Goal: Task Accomplishment & Management: Manage account settings

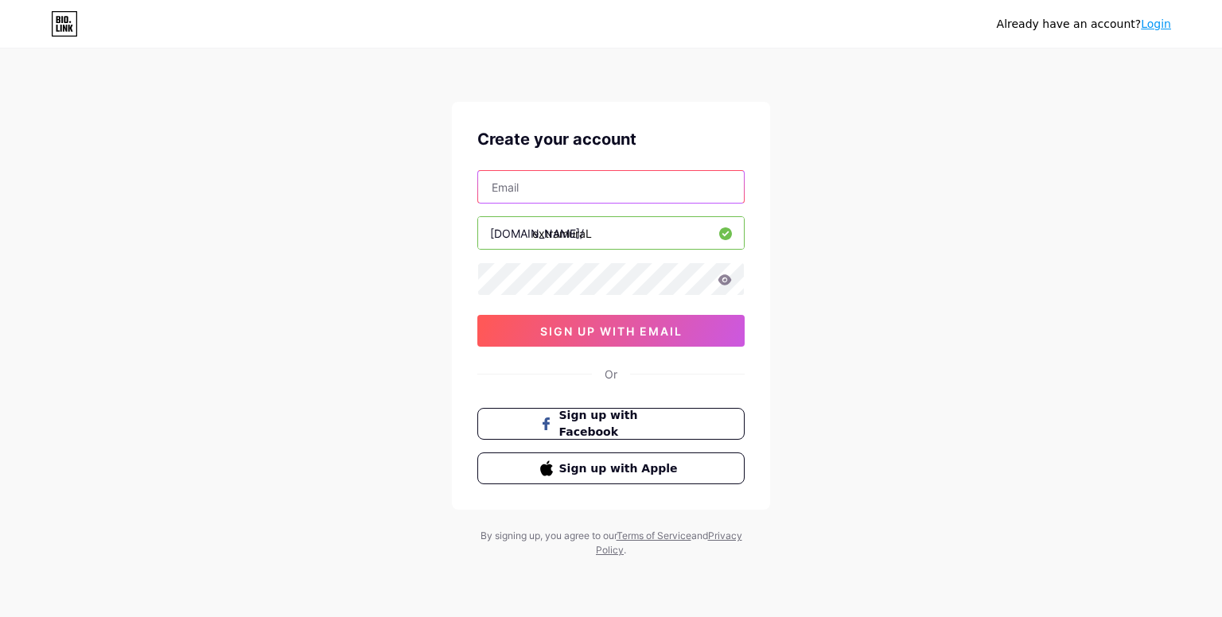
click at [595, 188] on input "text" at bounding box center [611, 187] width 266 height 32
type input "M"
type input "[EMAIL_ADDRESS][DOMAIN_NAME]"
click at [611, 225] on input "extramuraL" at bounding box center [611, 233] width 266 height 32
type input "extramural"
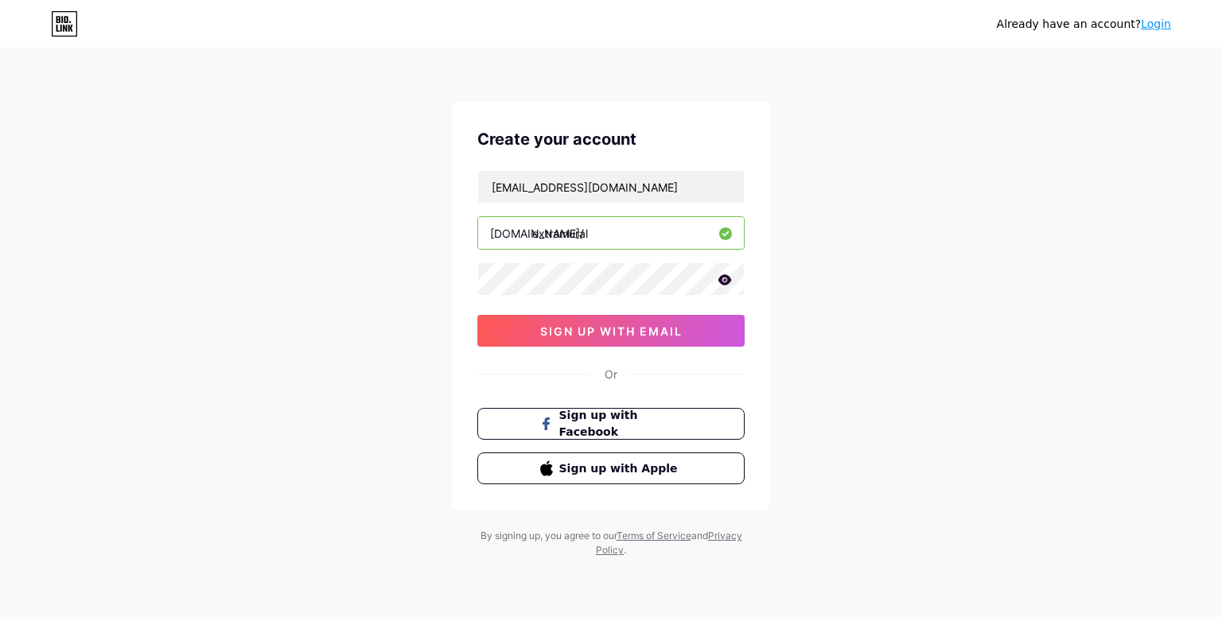
click at [722, 281] on icon at bounding box center [725, 279] width 14 height 10
click at [722, 281] on icon at bounding box center [724, 280] width 14 height 11
click at [725, 279] on icon at bounding box center [725, 279] width 14 height 10
click at [627, 336] on button "sign up with email" at bounding box center [610, 331] width 267 height 32
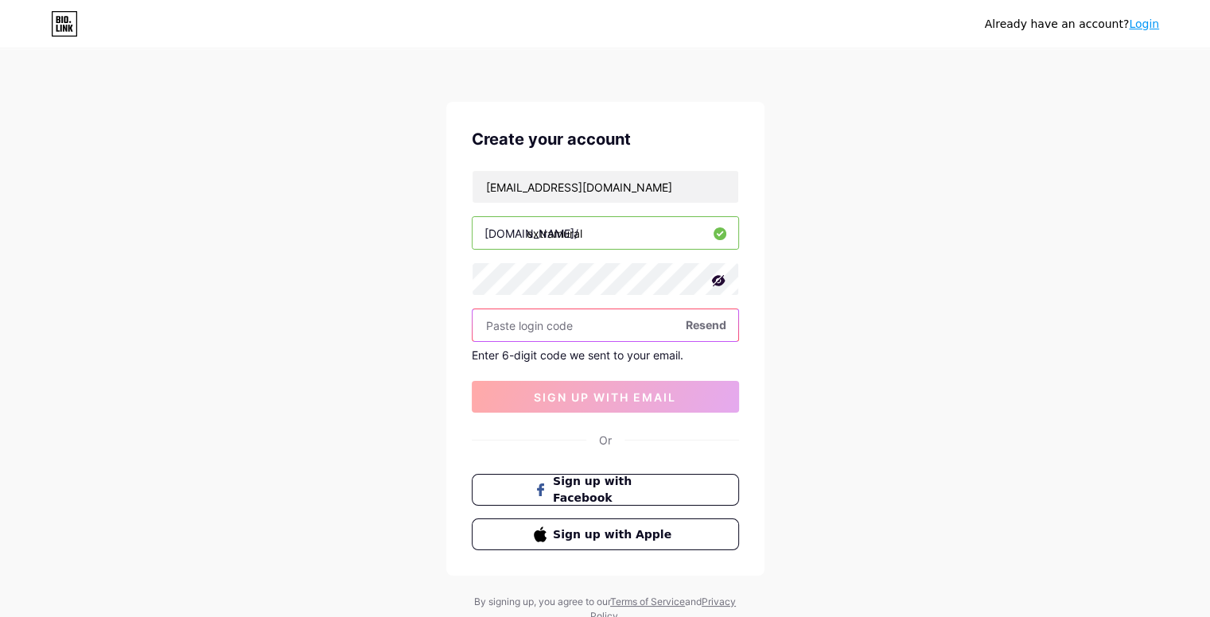
paste input "843512"
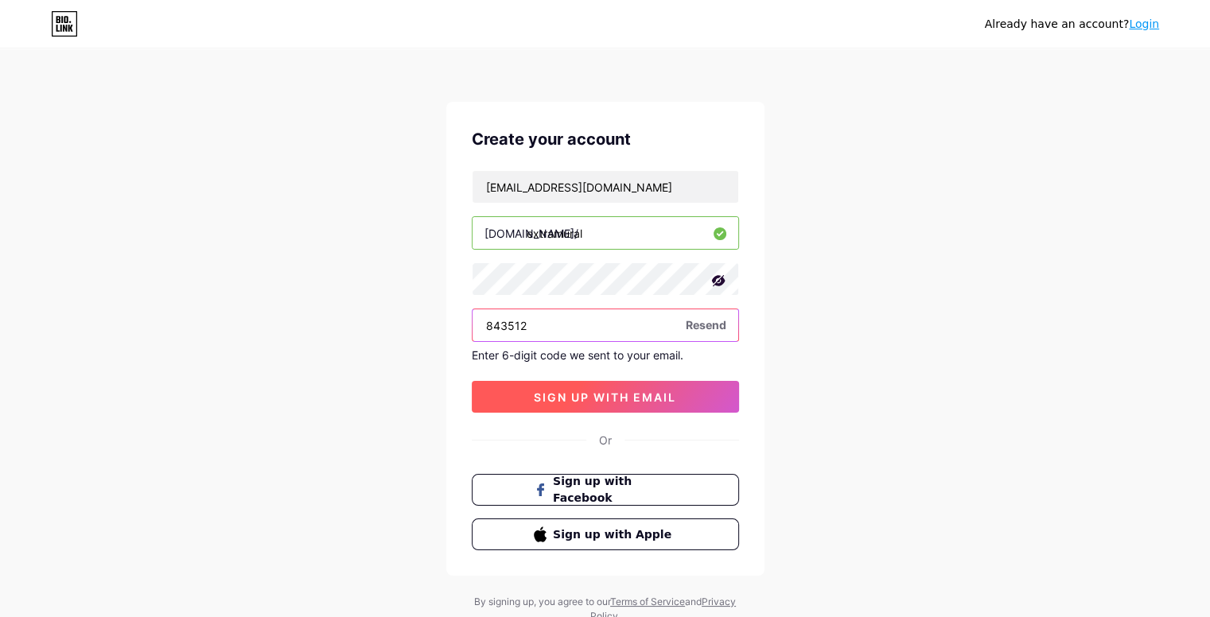
type input "843512"
click at [655, 386] on button "sign up with email" at bounding box center [605, 397] width 267 height 32
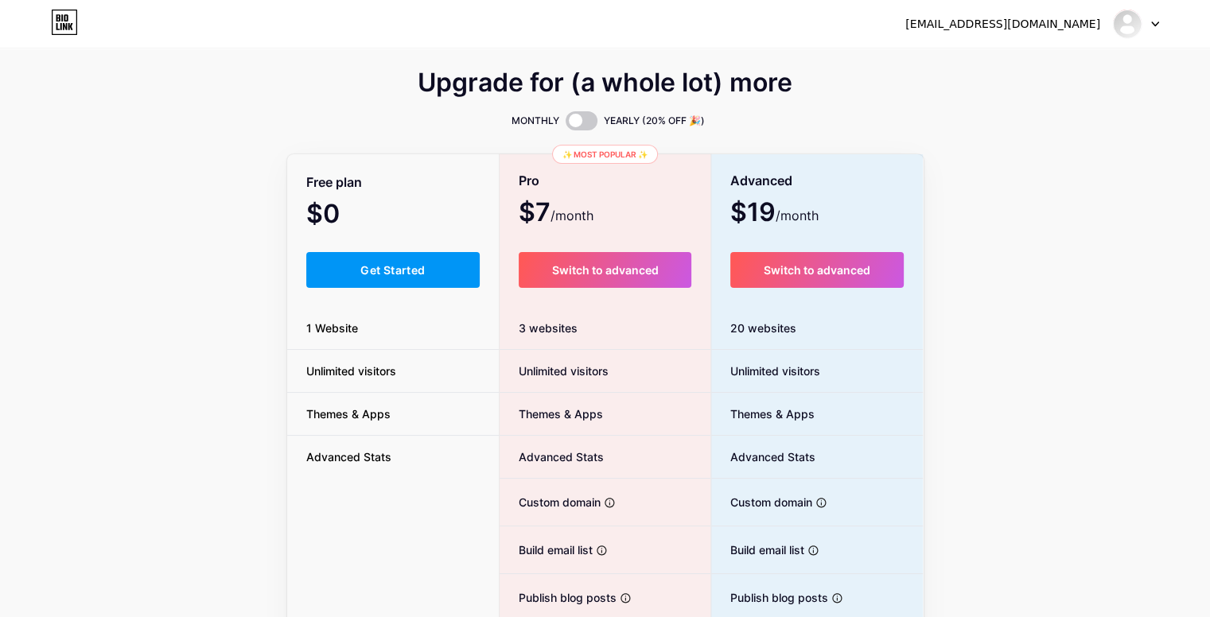
click at [1172, 242] on div "Upgrade for (a whole lot) more MONTHLY YEARLY (20% OFF 🎉) Free plan $0 /month G…" at bounding box center [605, 395] width 1210 height 644
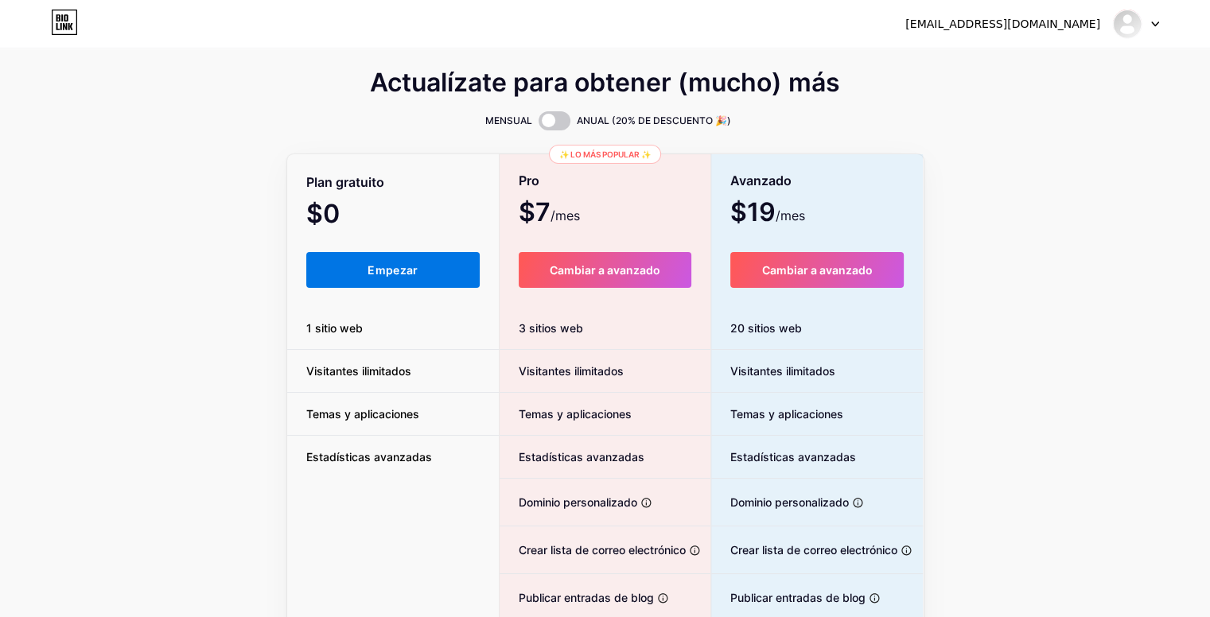
click at [412, 277] on button "Empezar" at bounding box center [393, 270] width 174 height 36
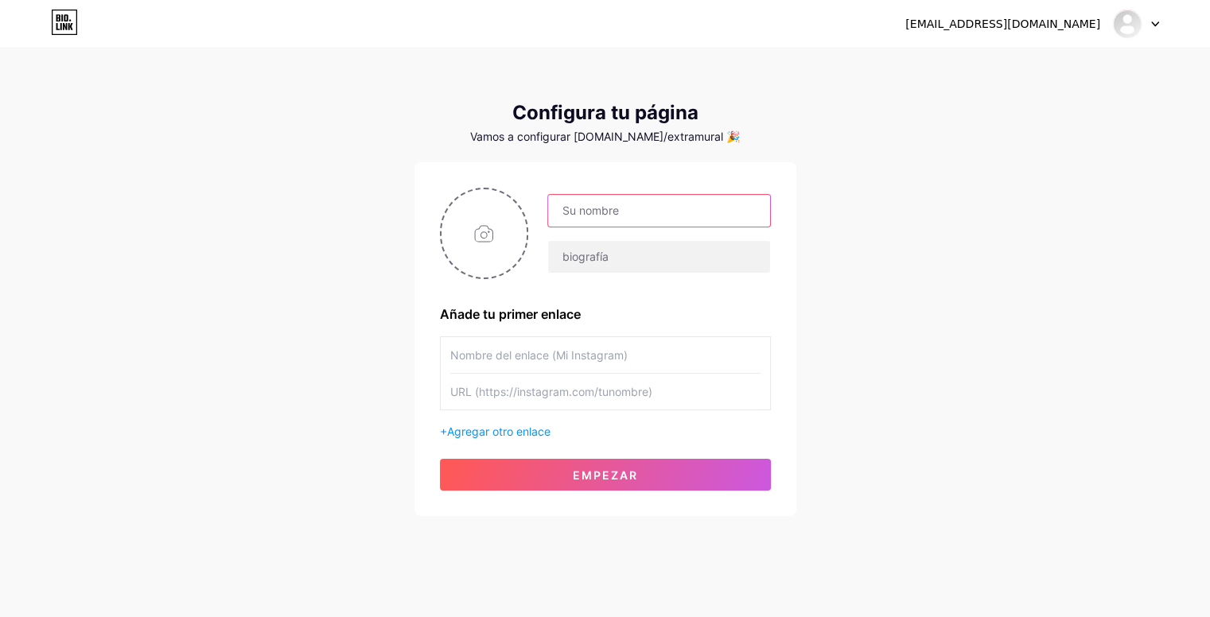
click at [628, 211] on input "text" at bounding box center [658, 211] width 221 height 32
type input "Extramural"
click at [616, 243] on input "text" at bounding box center [658, 257] width 221 height 32
type input "A"
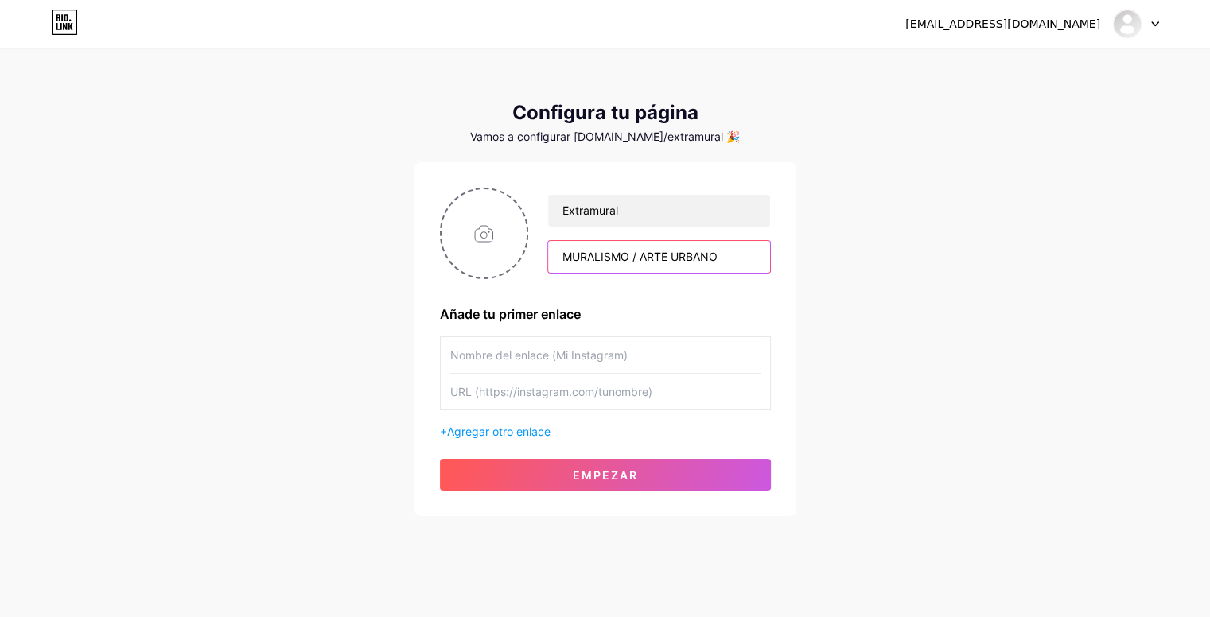
type input "MURALISMO / ARTE URBANO"
click at [529, 360] on input "text" at bounding box center [605, 355] width 310 height 36
click at [507, 239] on input "file" at bounding box center [484, 233] width 86 height 88
type input "C:\fakepath\REZONANCIAS IN SITU copia.png"
click at [597, 353] on input "text" at bounding box center [605, 355] width 310 height 36
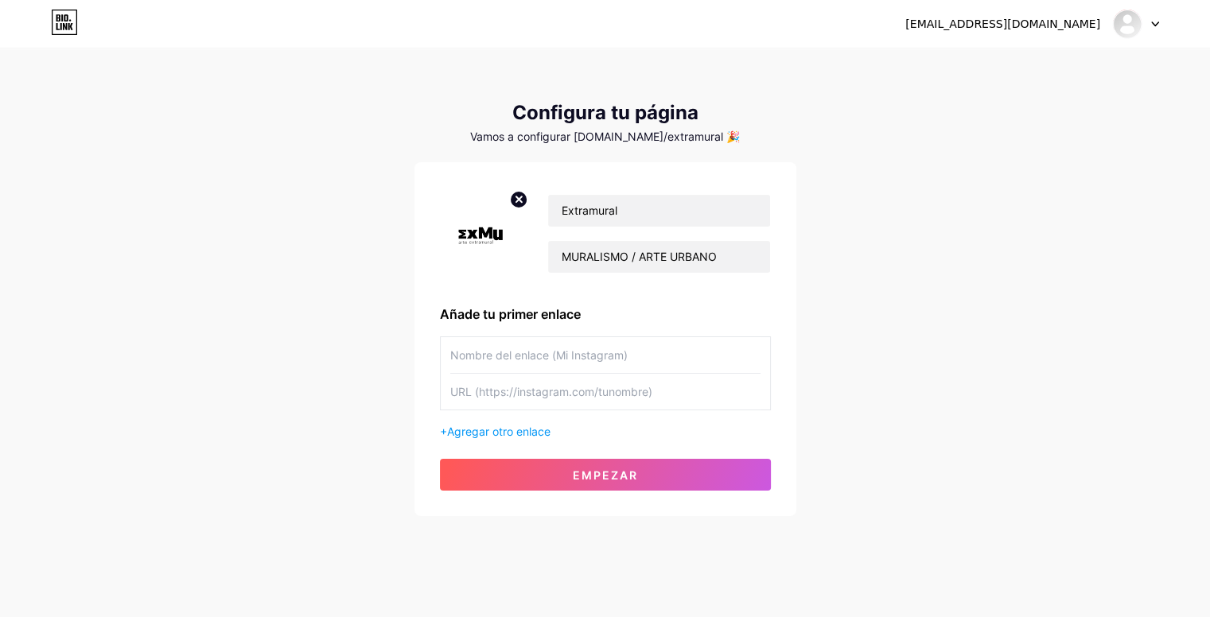
click at [616, 403] on input "text" at bounding box center [605, 392] width 310 height 36
click at [609, 347] on input "text" at bounding box center [605, 355] width 310 height 36
click at [608, 359] on input "text" at bounding box center [605, 355] width 310 height 36
click at [558, 356] on input "text" at bounding box center [605, 355] width 310 height 36
click at [550, 363] on input "text" at bounding box center [605, 355] width 310 height 36
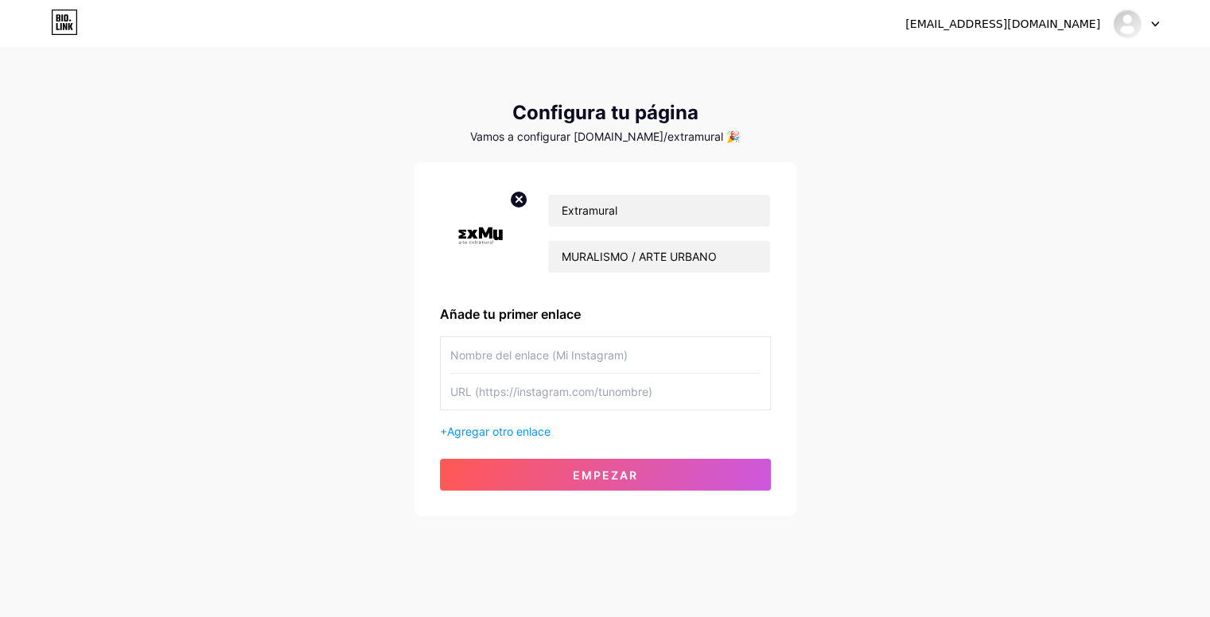
type input "e"
type input "E"
type input "e"
type input "EXTRAMURAL.EXMU"
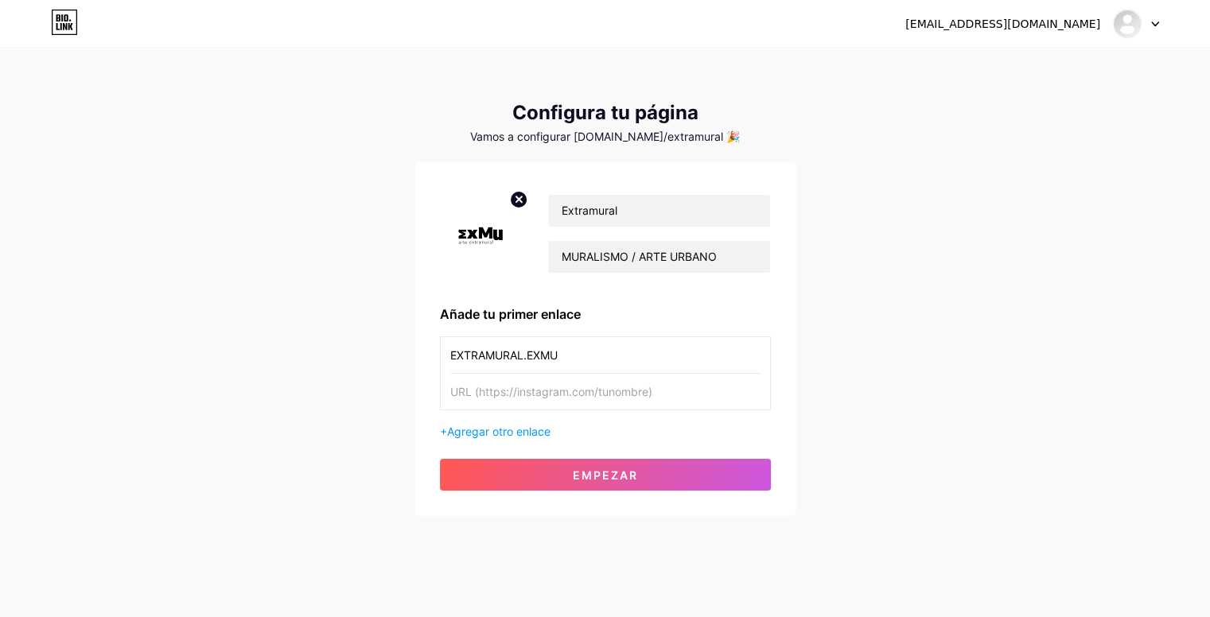
click at [531, 394] on input "text" at bounding box center [605, 392] width 310 height 36
paste input "[URL][DOMAIN_NAME][DOMAIN_NAME]"
type input "[URL][DOMAIN_NAME][DOMAIN_NAME]"
click at [491, 425] on font "Agregar otro enlace" at bounding box center [498, 432] width 103 height 14
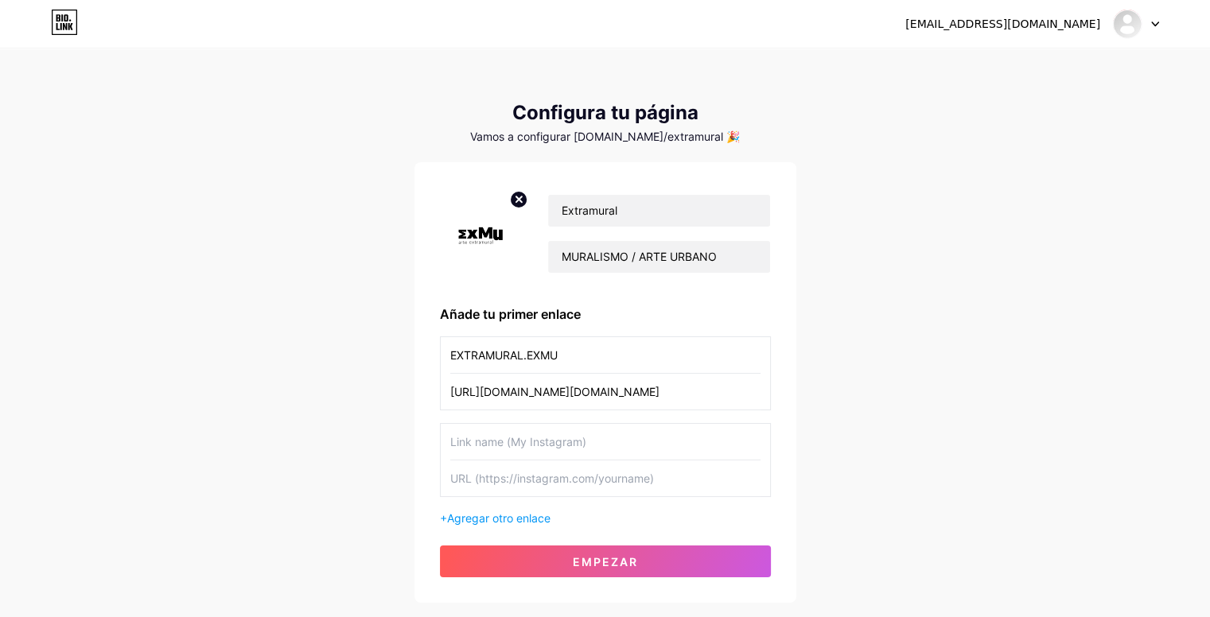
click at [515, 439] on input "text" at bounding box center [605, 442] width 310 height 36
type input "c"
type input "C"
type input "Convocatoria abierta lineamientos"
click at [690, 480] on input "text" at bounding box center [605, 478] width 310 height 36
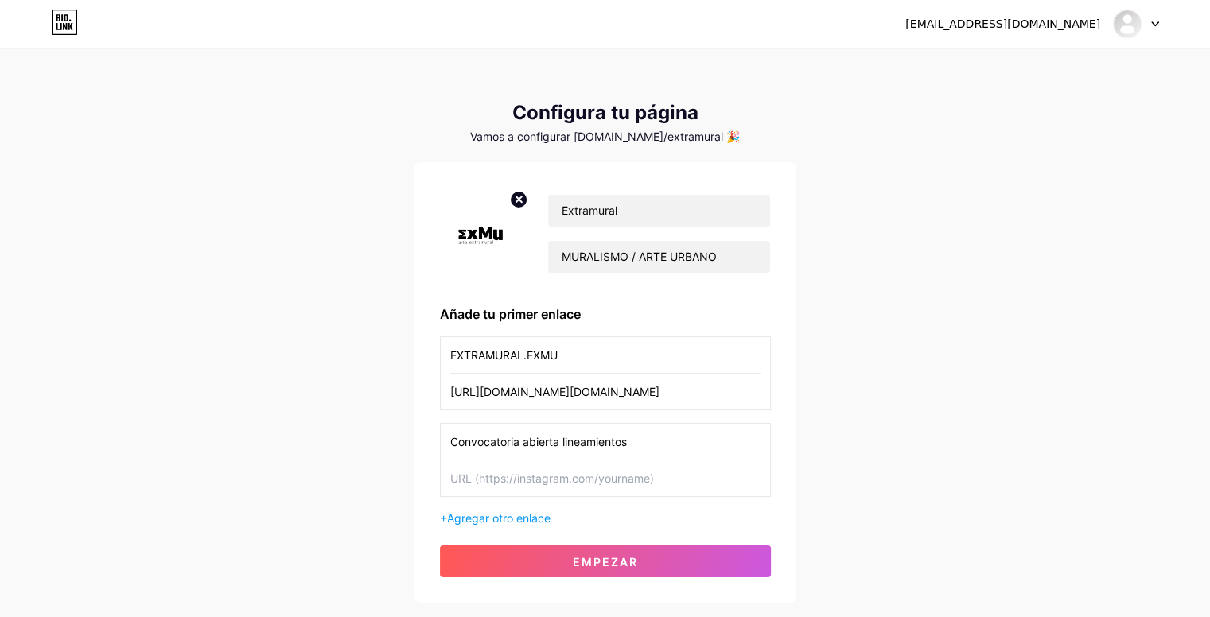
click at [617, 473] on input "text" at bounding box center [605, 478] width 310 height 36
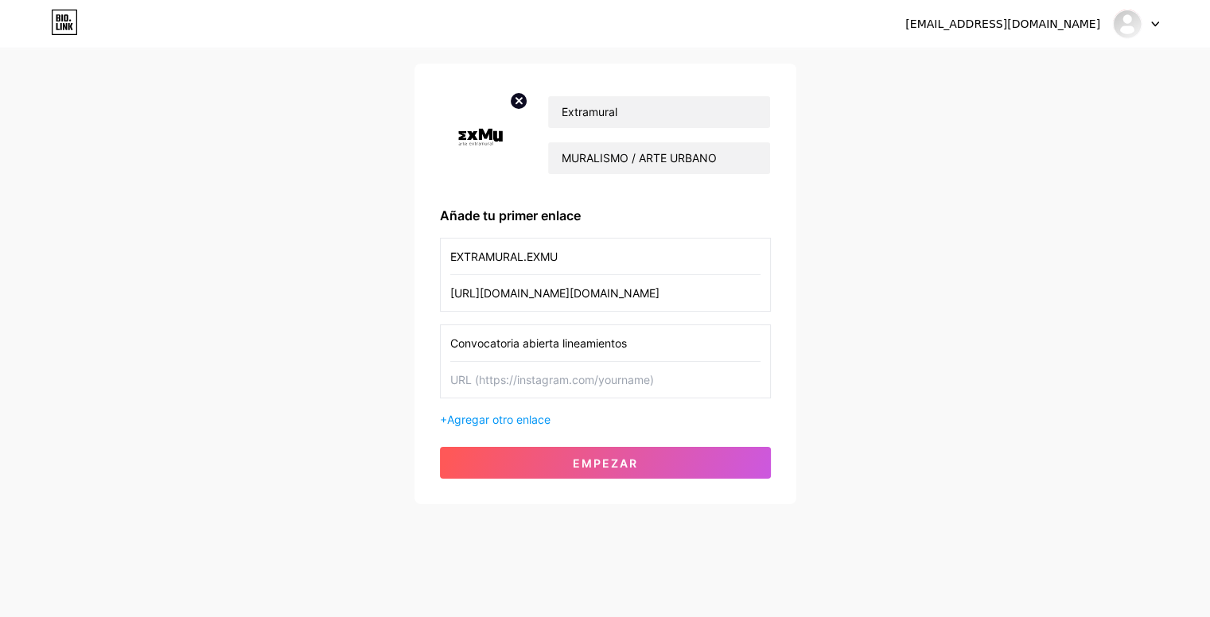
drag, startPoint x: 650, startPoint y: 335, endPoint x: 244, endPoint y: 390, distance: 409.3
click at [244, 390] on div "[EMAIL_ADDRESS][DOMAIN_NAME] Panel Cerrar sesión Configura tu página Vamos a co…" at bounding box center [605, 228] width 1210 height 654
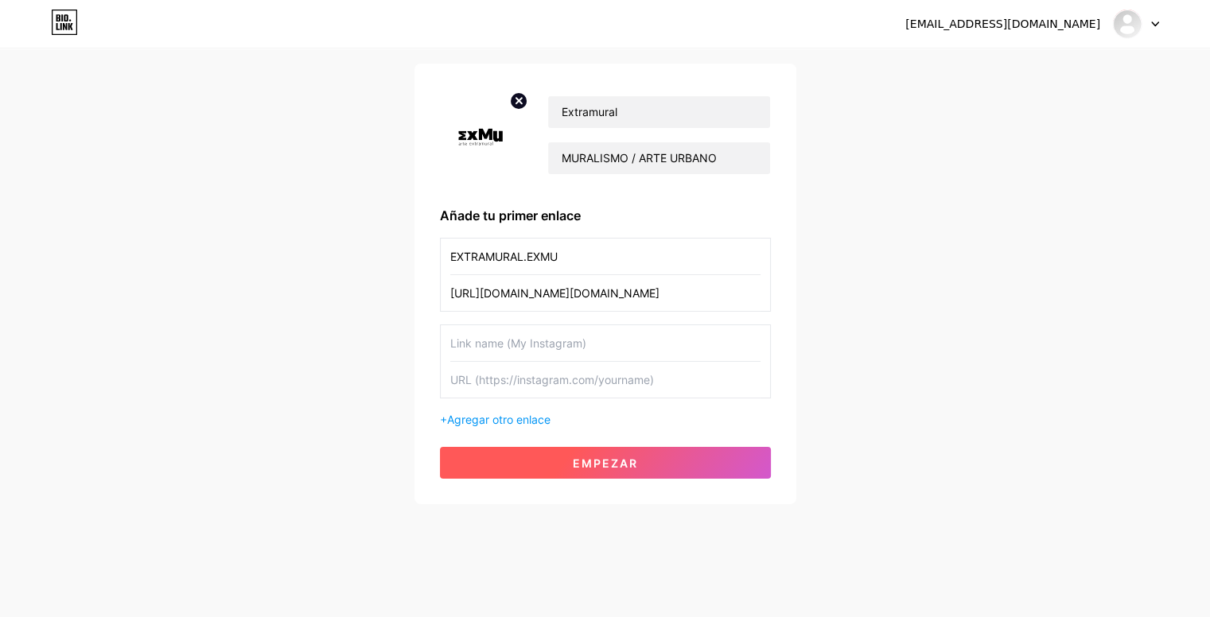
click at [608, 464] on font "Empezar" at bounding box center [605, 463] width 65 height 14
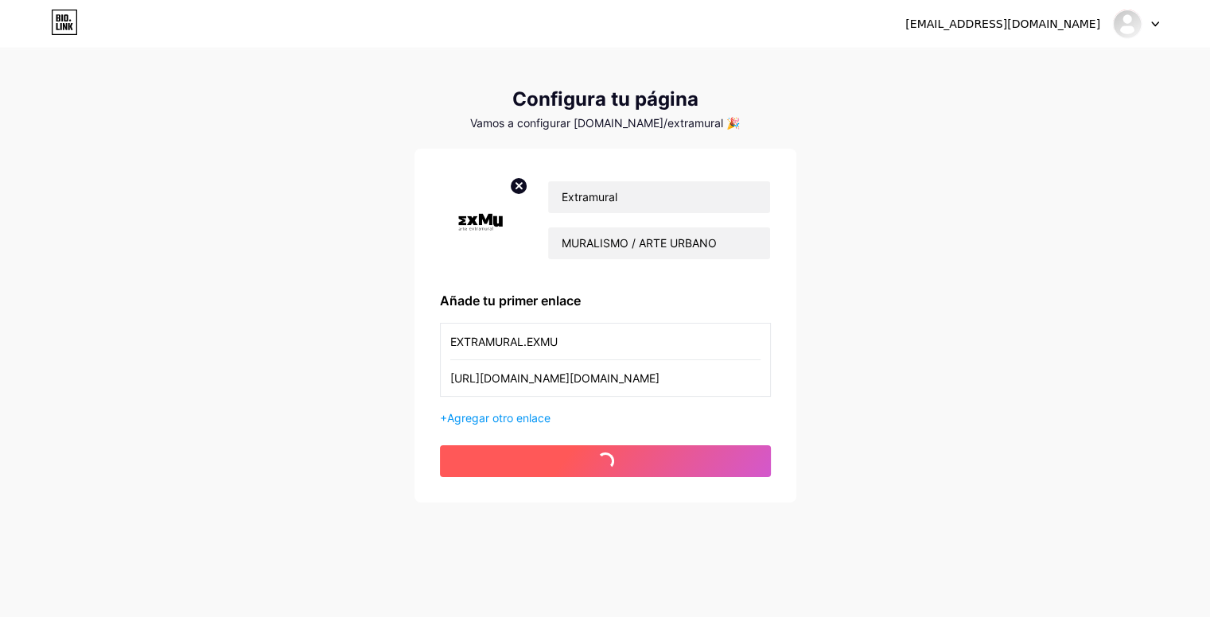
scroll to position [13, 0]
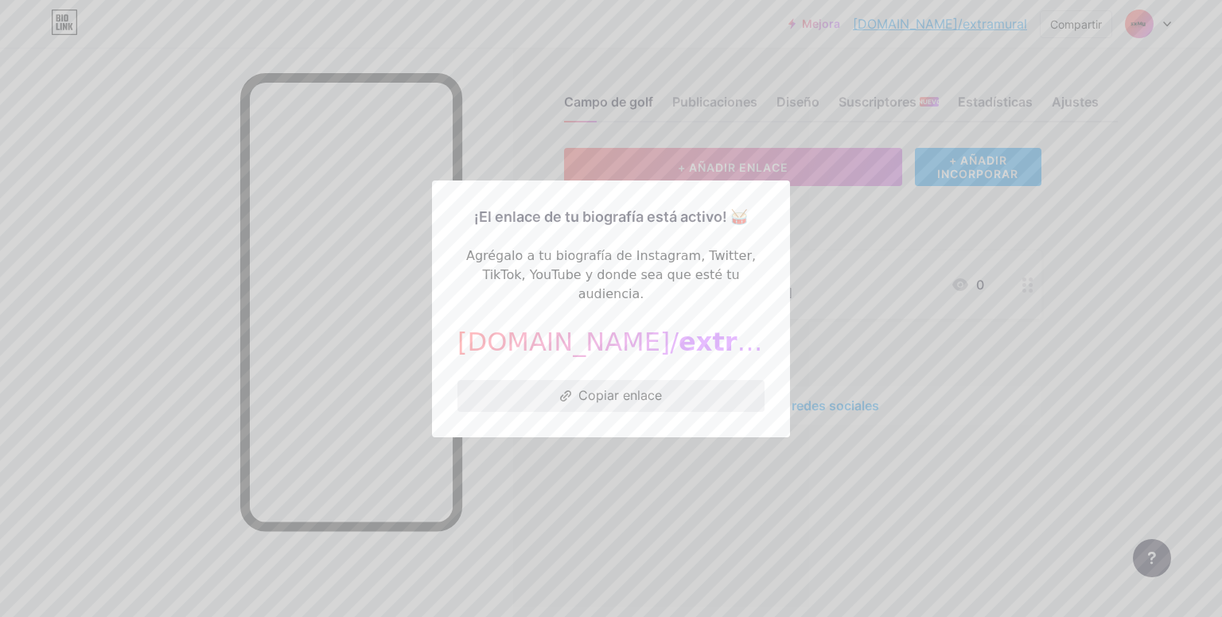
click at [573, 394] on button "Copiar enlace" at bounding box center [610, 396] width 307 height 32
click at [174, 326] on div at bounding box center [611, 308] width 1222 height 617
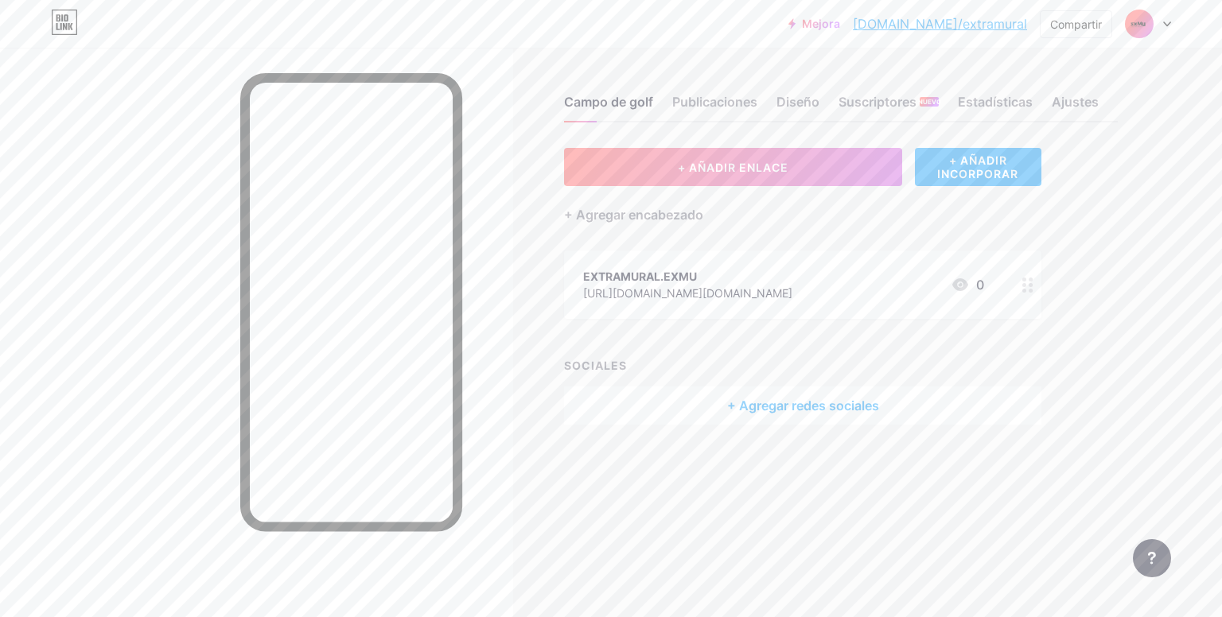
click at [971, 24] on font "[DOMAIN_NAME]/extramural" at bounding box center [940, 24] width 174 height 16
click at [967, 21] on font "[DOMAIN_NAME]/extramural" at bounding box center [940, 24] width 174 height 16
click at [833, 173] on button "+ AÑADIR ENLACE" at bounding box center [733, 167] width 338 height 38
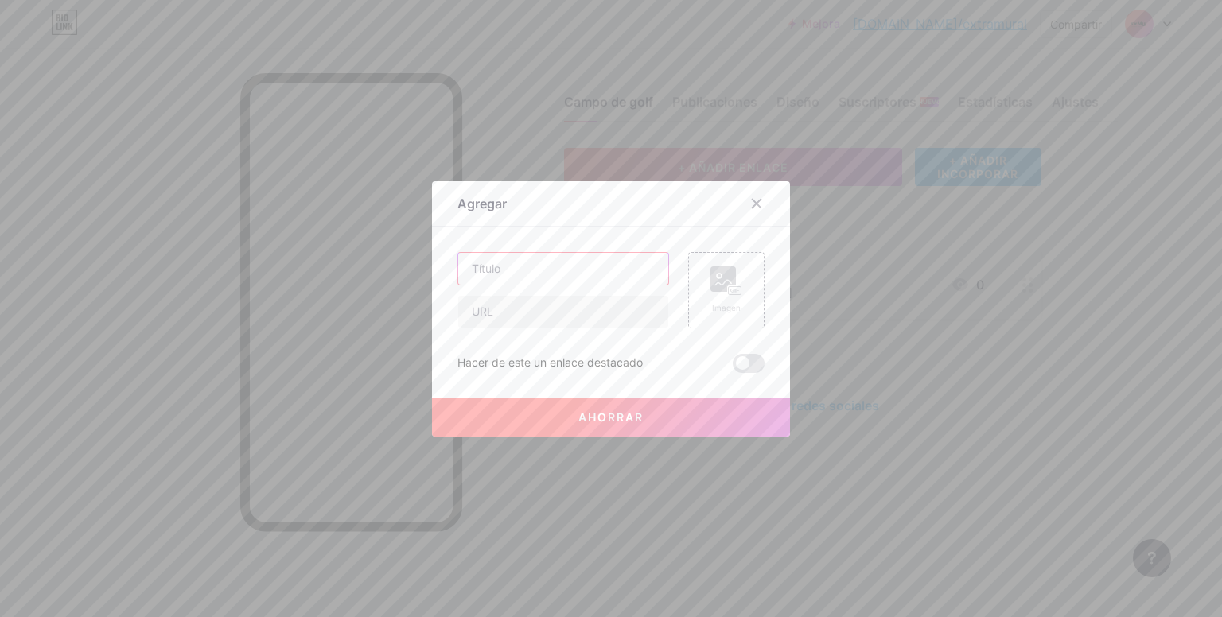
click at [542, 278] on input "text" at bounding box center [563, 269] width 210 height 32
type input "Formulario de inscripción"
click at [534, 290] on div "Formulario de inscripción" at bounding box center [563, 290] width 212 height 76
click at [522, 305] on input "text" at bounding box center [563, 312] width 210 height 32
paste input "[URL][DOMAIN_NAME]"
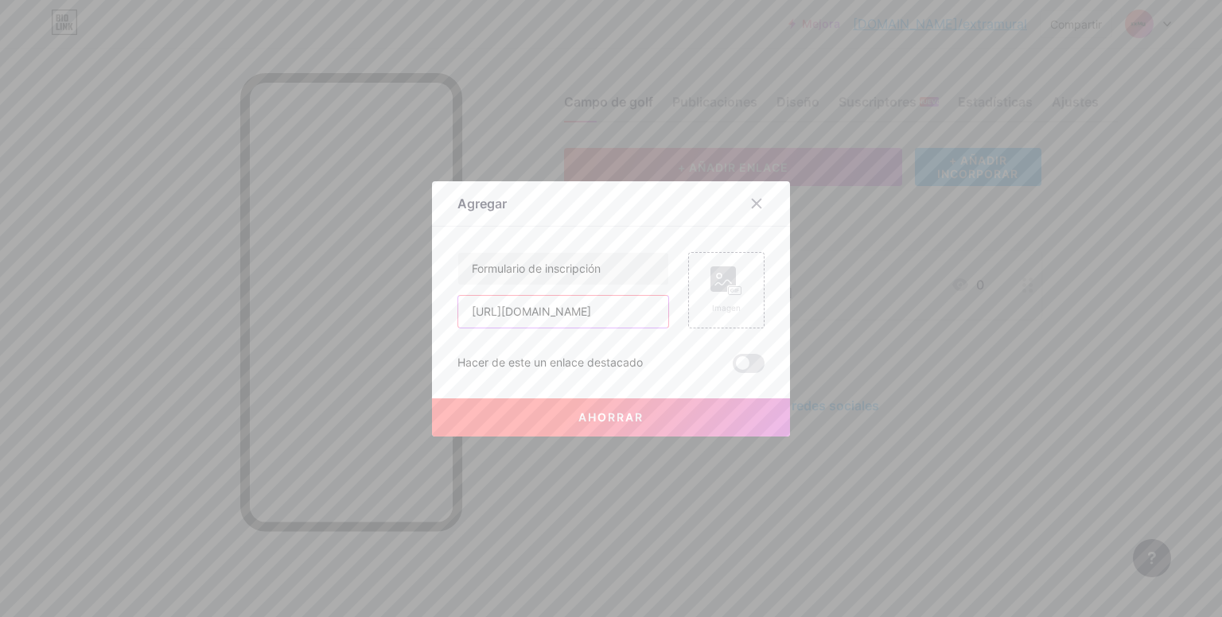
scroll to position [0, 429]
type input "[URL][DOMAIN_NAME]"
click at [624, 422] on font "Ahorrar" at bounding box center [610, 417] width 65 height 14
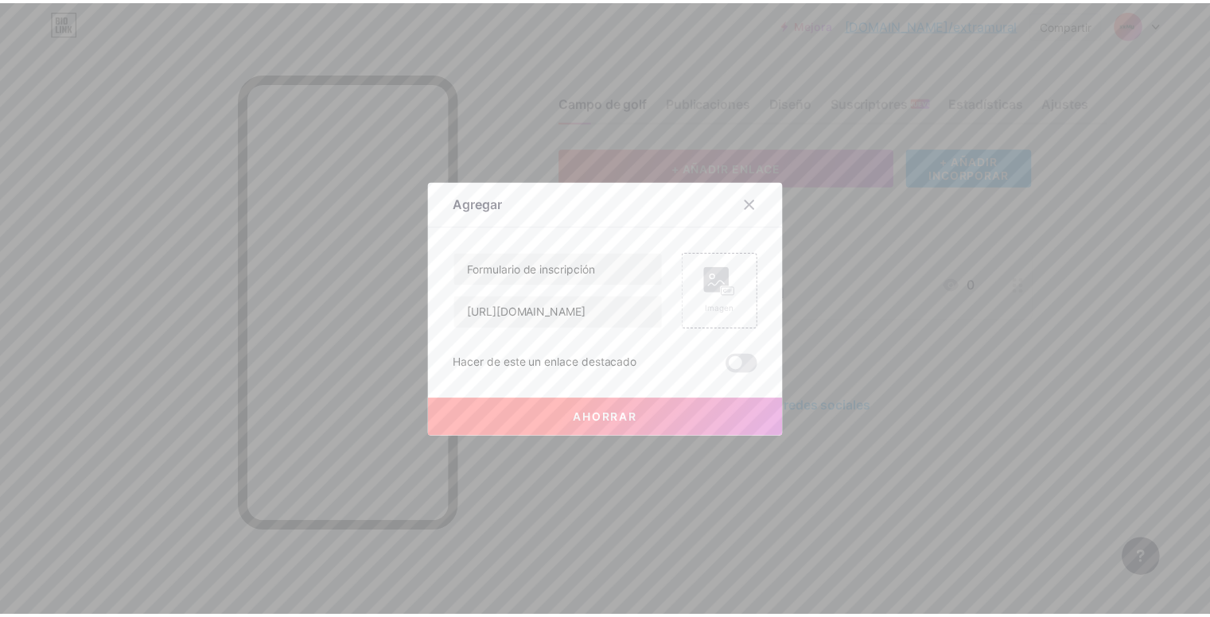
scroll to position [0, 0]
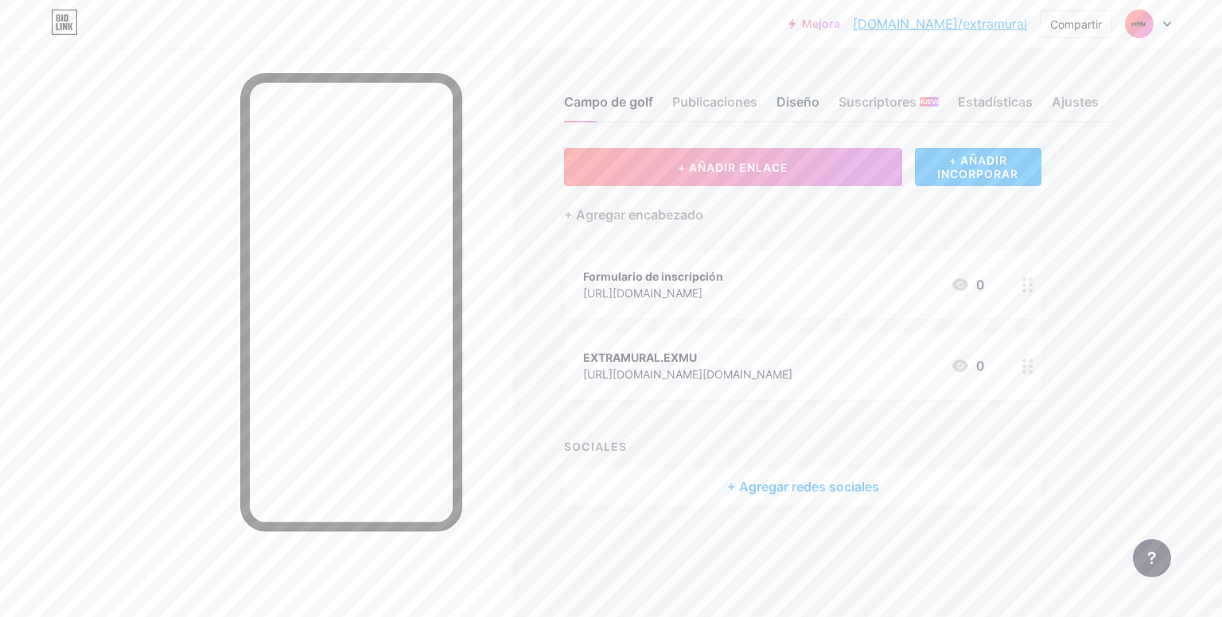
click at [806, 109] on div "Diseño" at bounding box center [797, 106] width 43 height 29
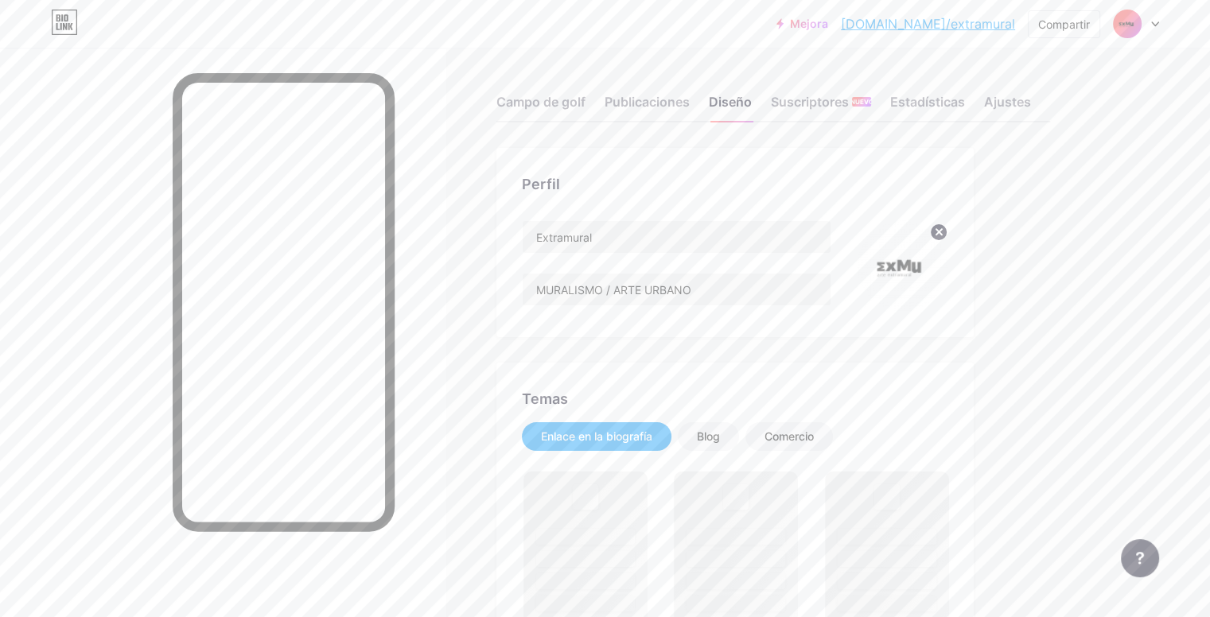
click at [948, 268] on img at bounding box center [902, 265] width 91 height 91
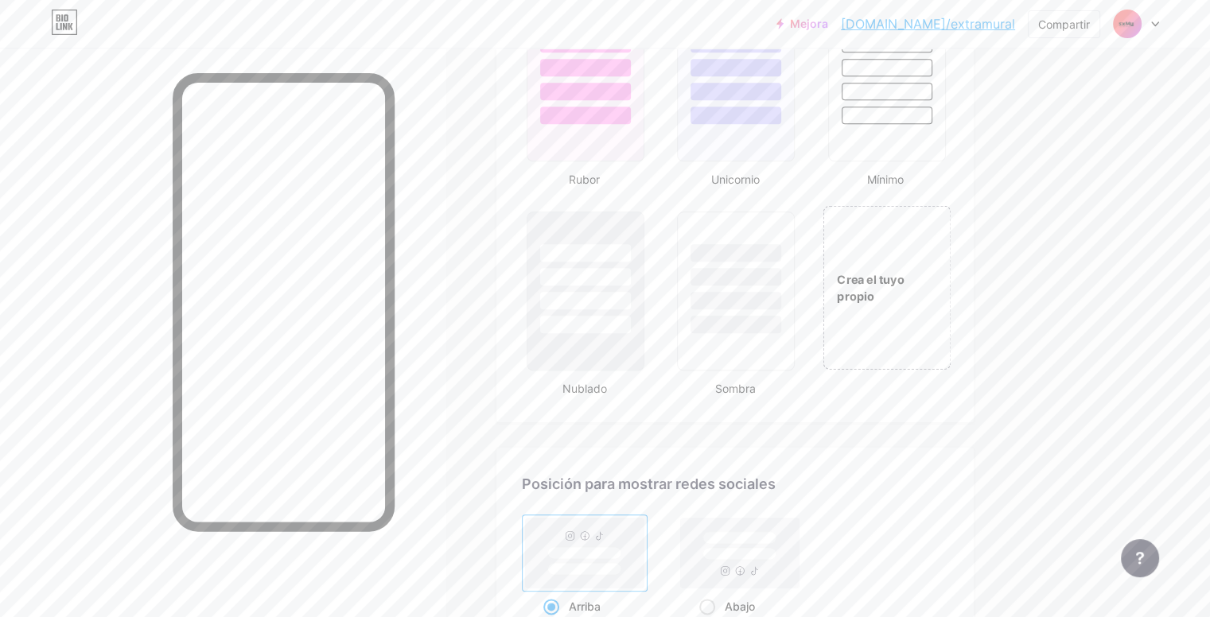
scroll to position [1731, 0]
click at [946, 74] on div at bounding box center [885, 60] width 119 height 125
click at [942, 95] on div at bounding box center [886, 60] width 114 height 121
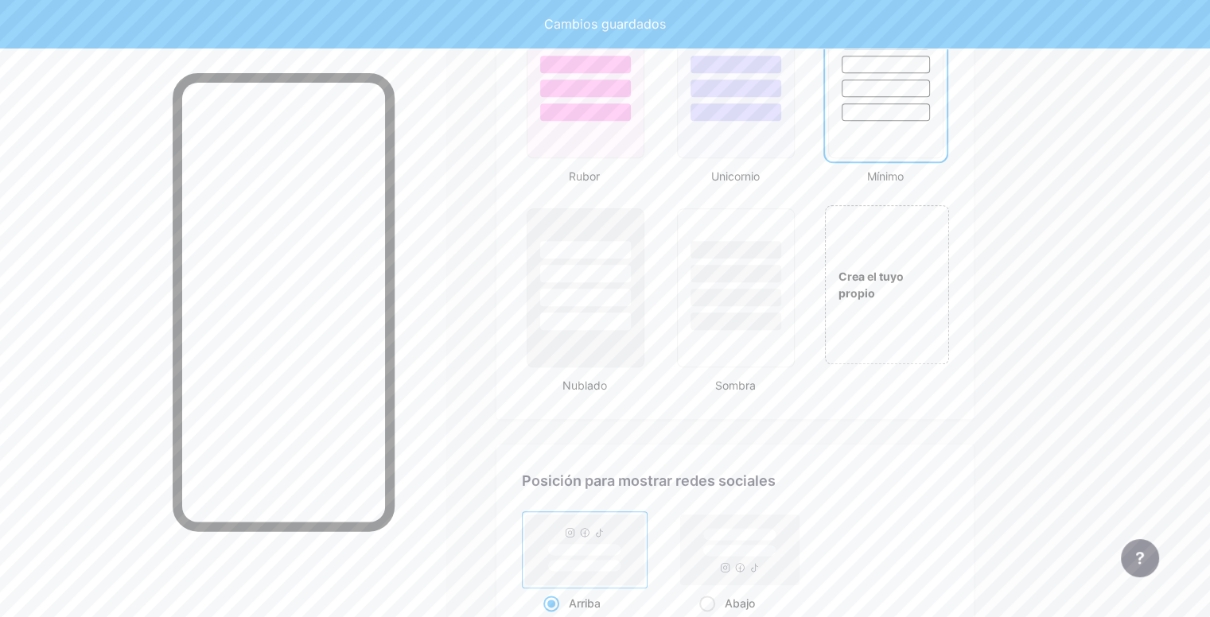
click at [942, 95] on div at bounding box center [886, 60] width 114 height 121
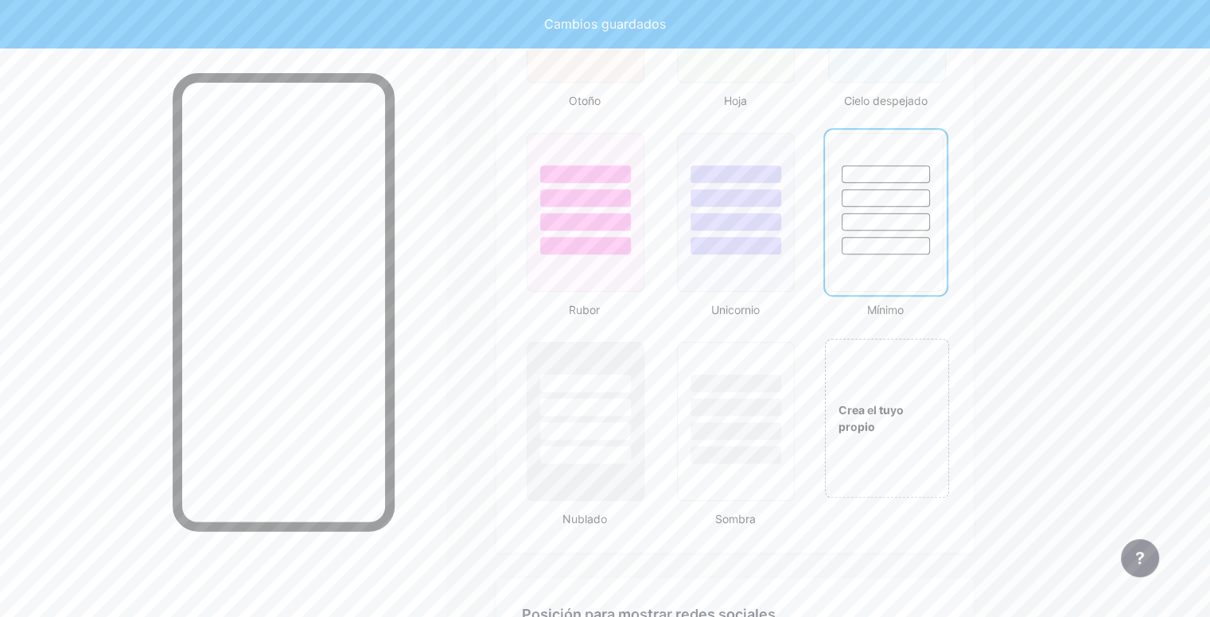
scroll to position [1594, 0]
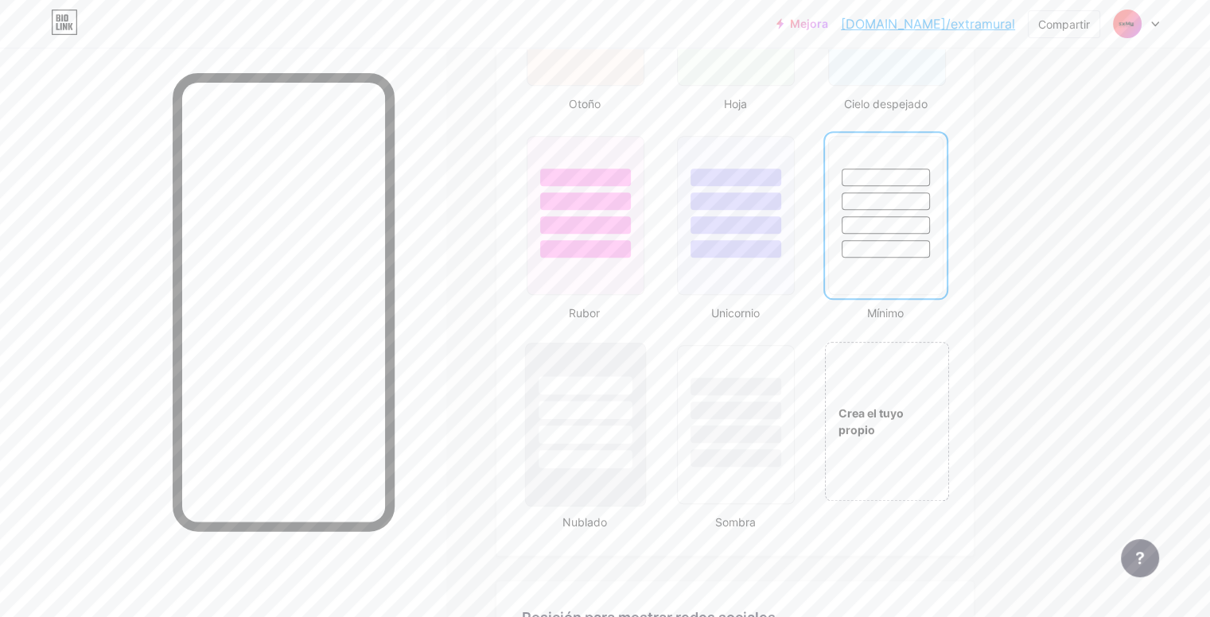
click at [631, 406] on div at bounding box center [584, 410] width 93 height 18
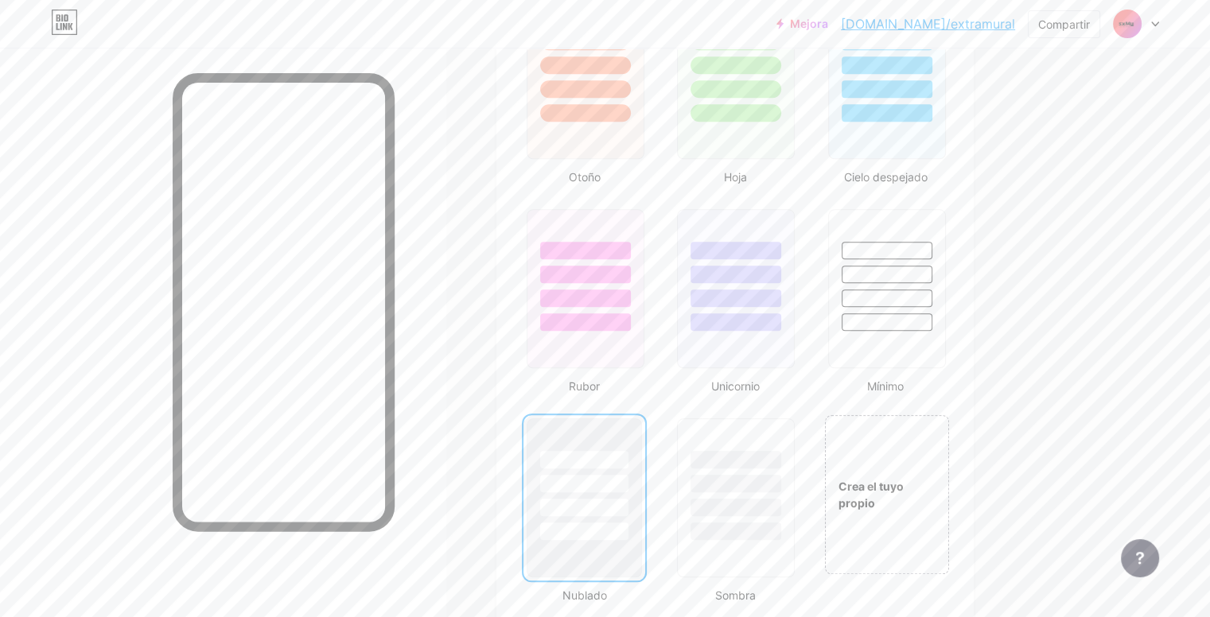
scroll to position [1519, 0]
click at [933, 299] on div at bounding box center [886, 300] width 93 height 18
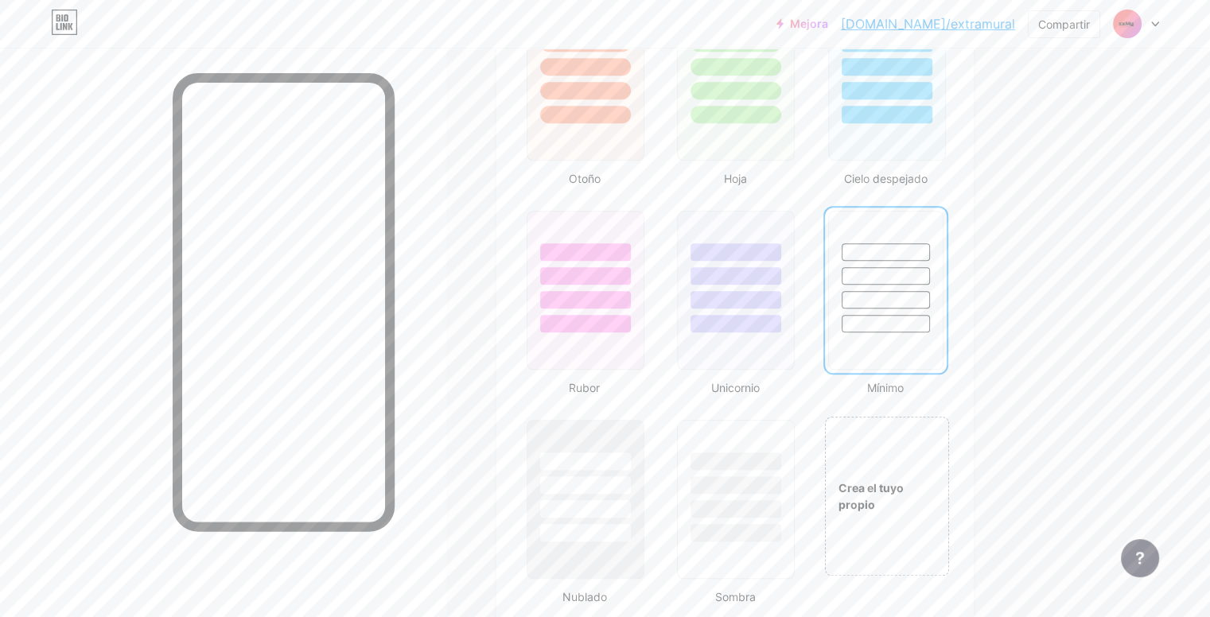
click at [930, 299] on div at bounding box center [885, 299] width 88 height 17
click at [626, 478] on div at bounding box center [584, 485] width 93 height 18
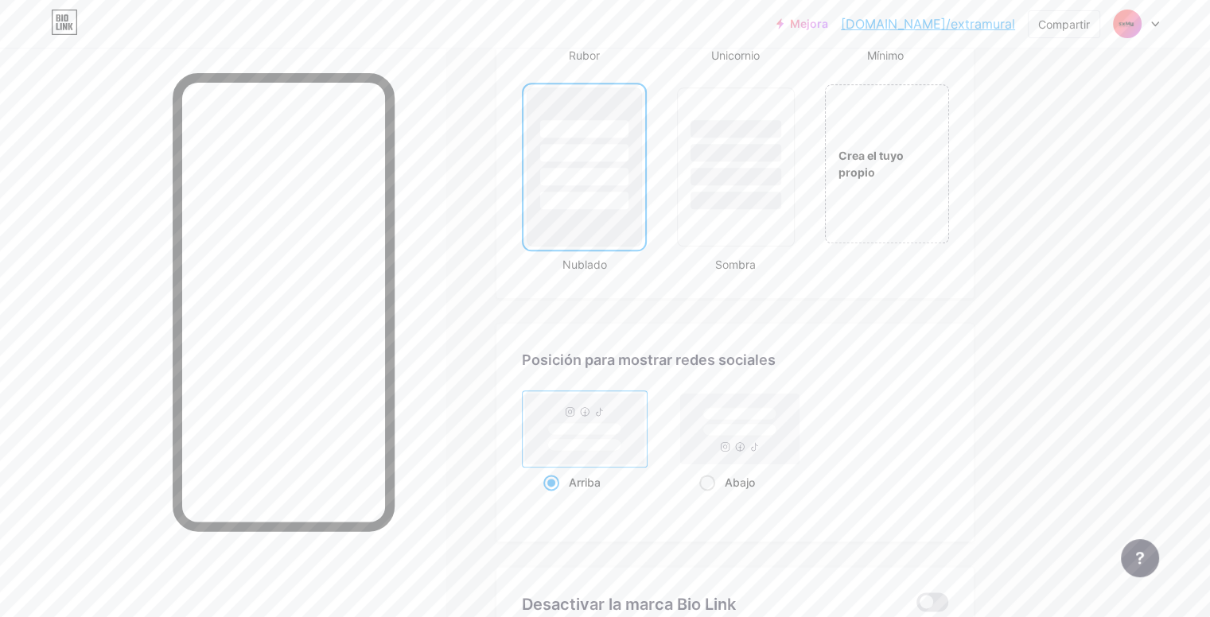
scroll to position [1876, 0]
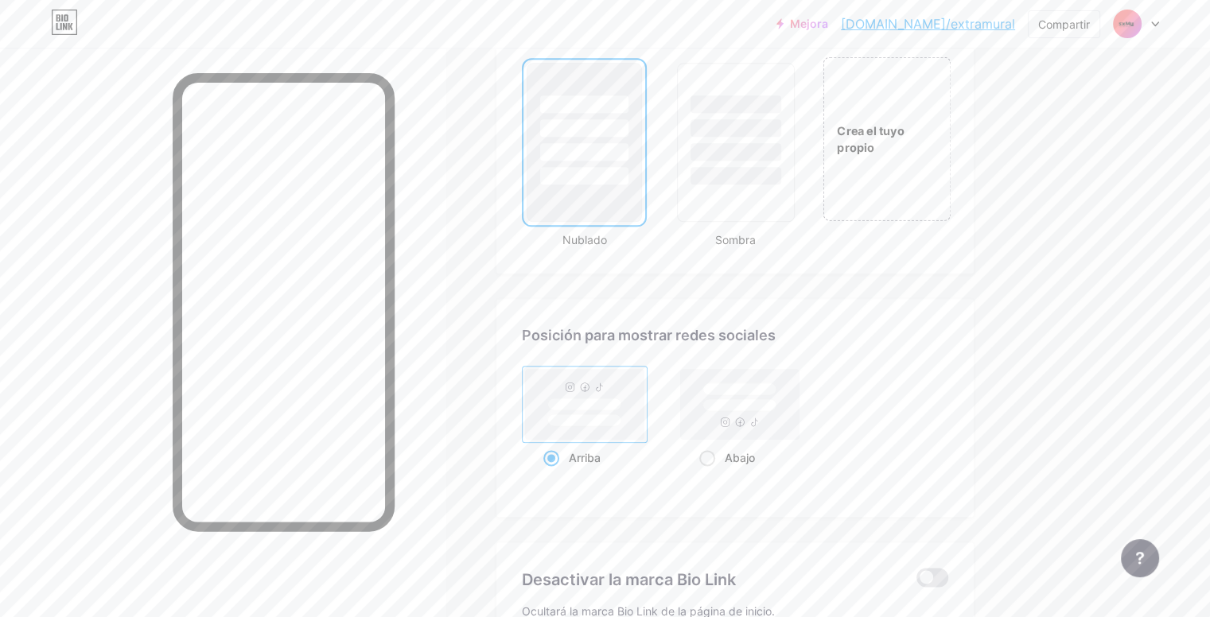
click at [927, 149] on div "Crea el tuyo propio" at bounding box center [886, 139] width 126 height 34
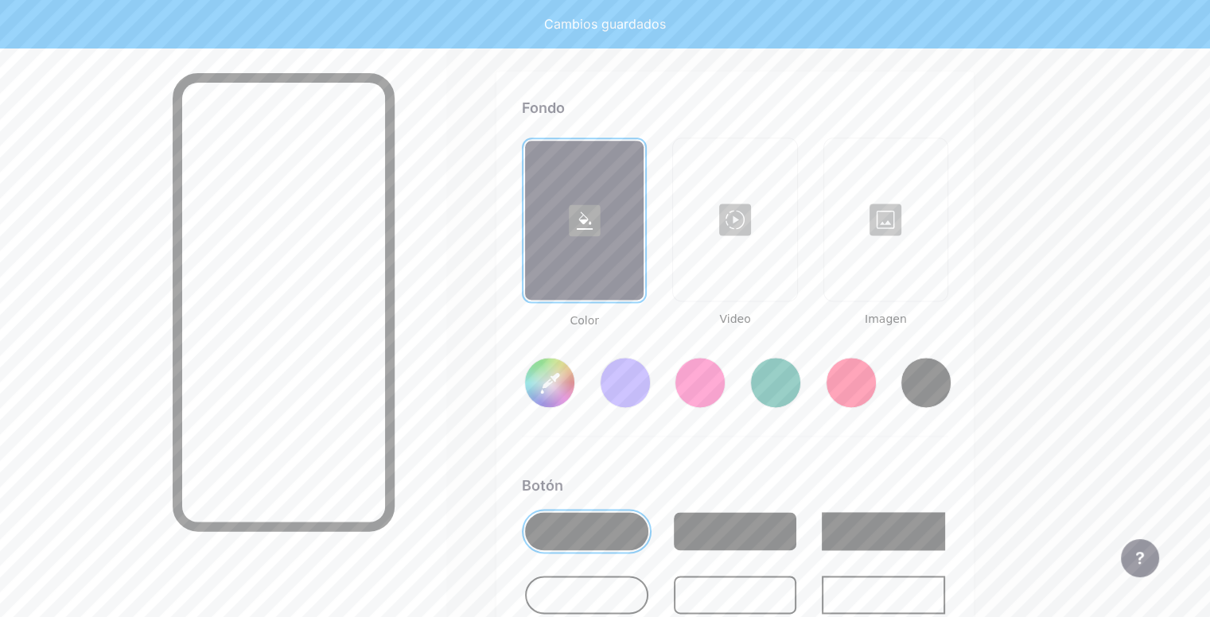
scroll to position [2106, 0]
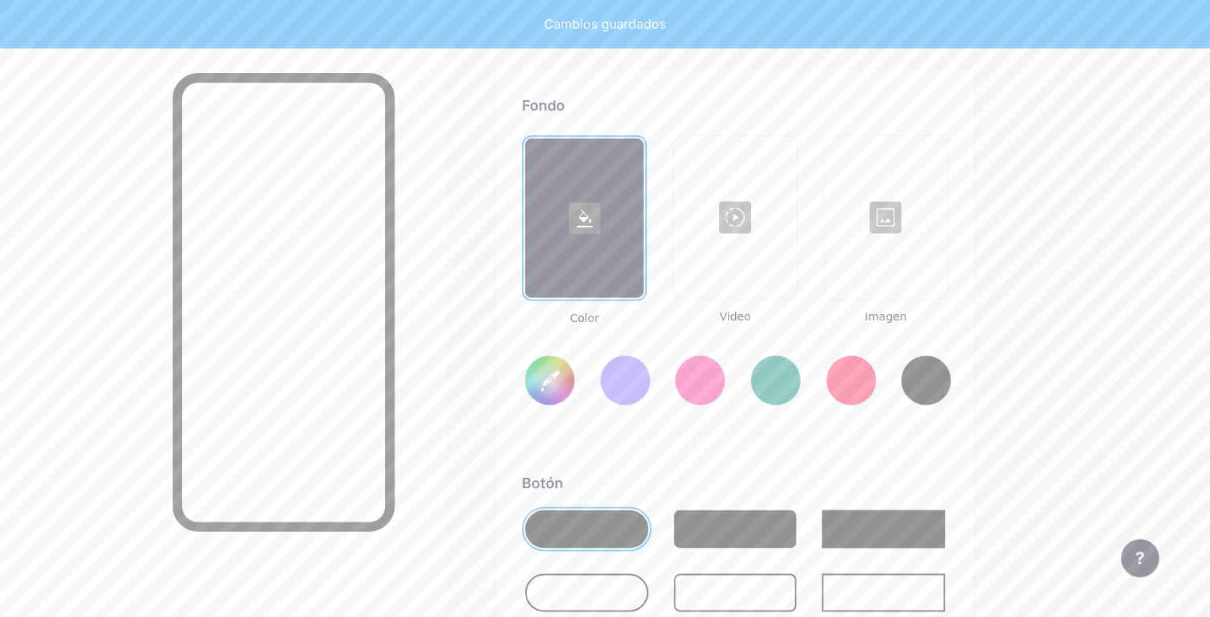
type input "#ffffff"
type input "#000000"
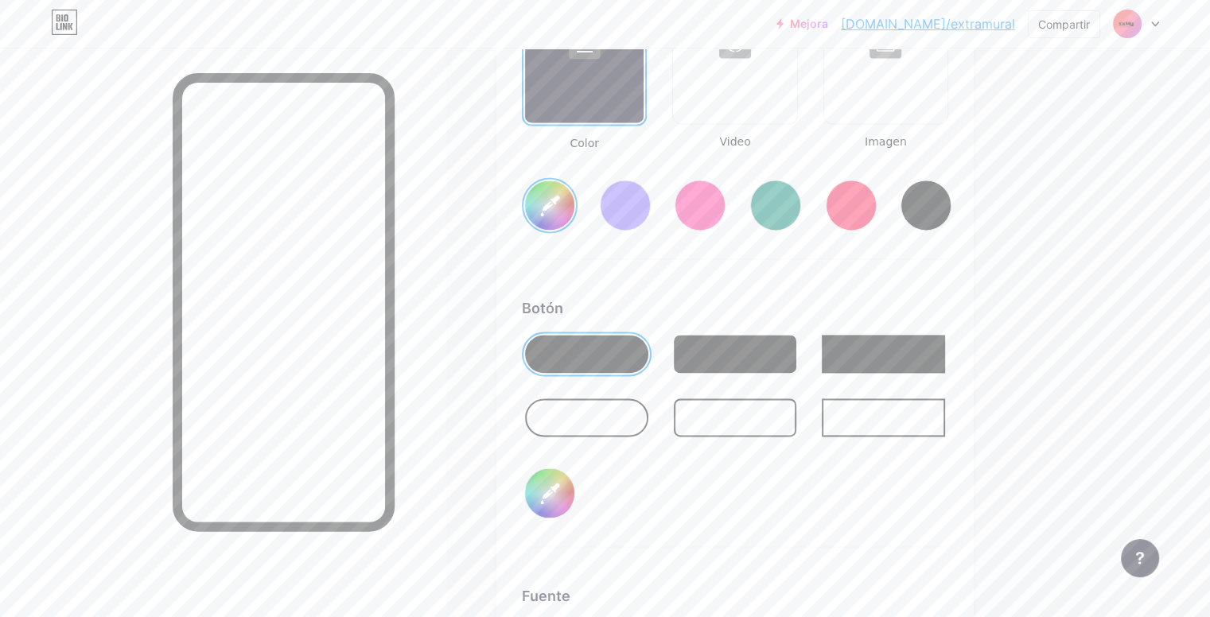
scroll to position [2368, 0]
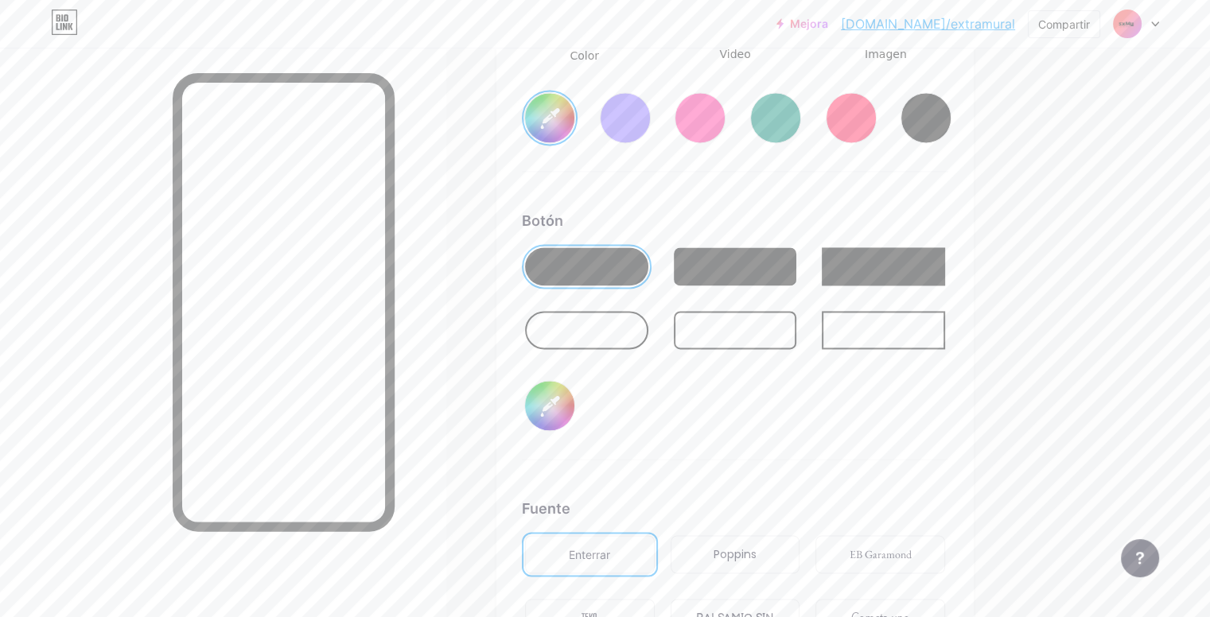
click at [707, 387] on div "Botón #000000" at bounding box center [735, 335] width 426 height 250
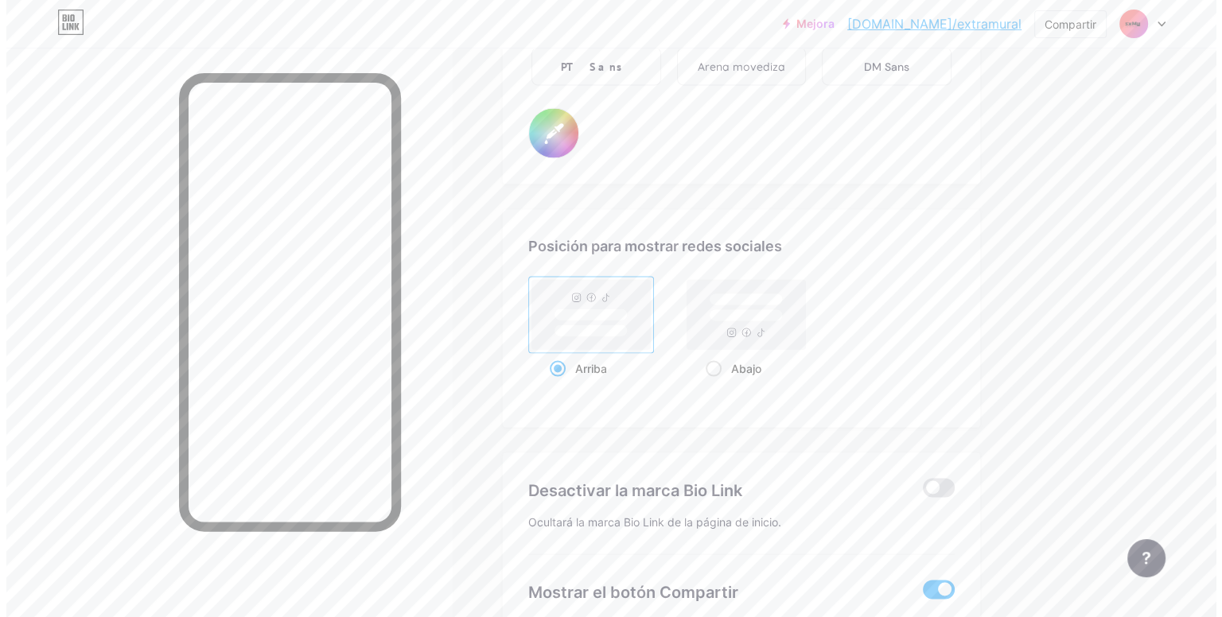
scroll to position [3109, 0]
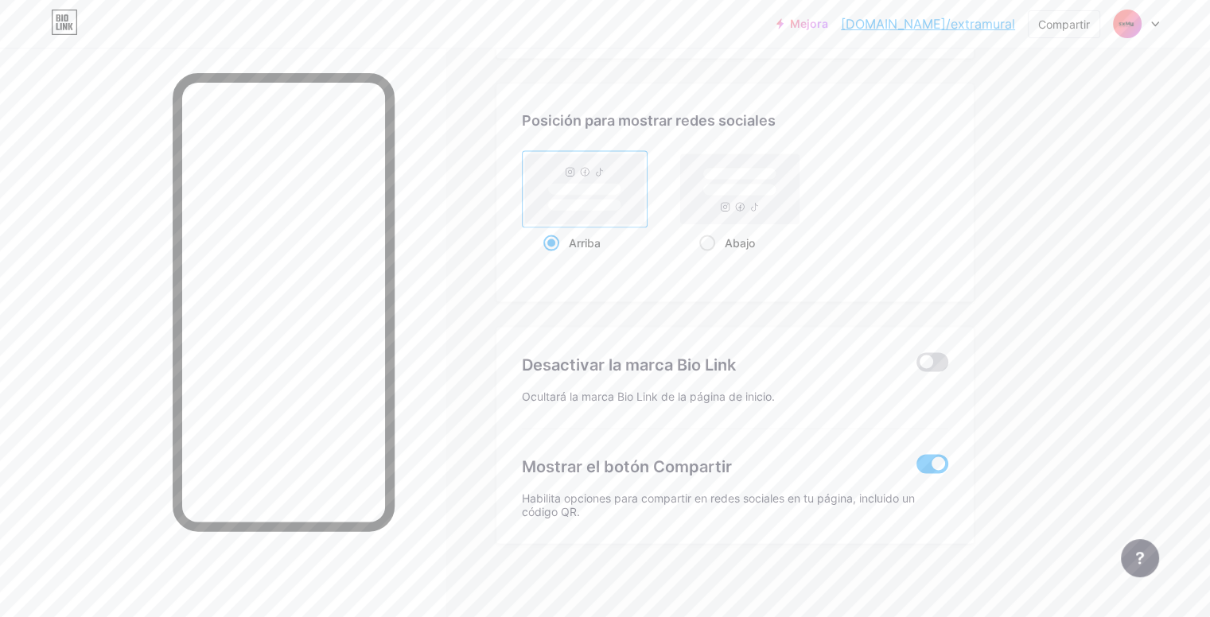
click at [948, 358] on span at bounding box center [932, 362] width 32 height 19
click at [916, 367] on input "checkbox" at bounding box center [916, 367] width 0 height 0
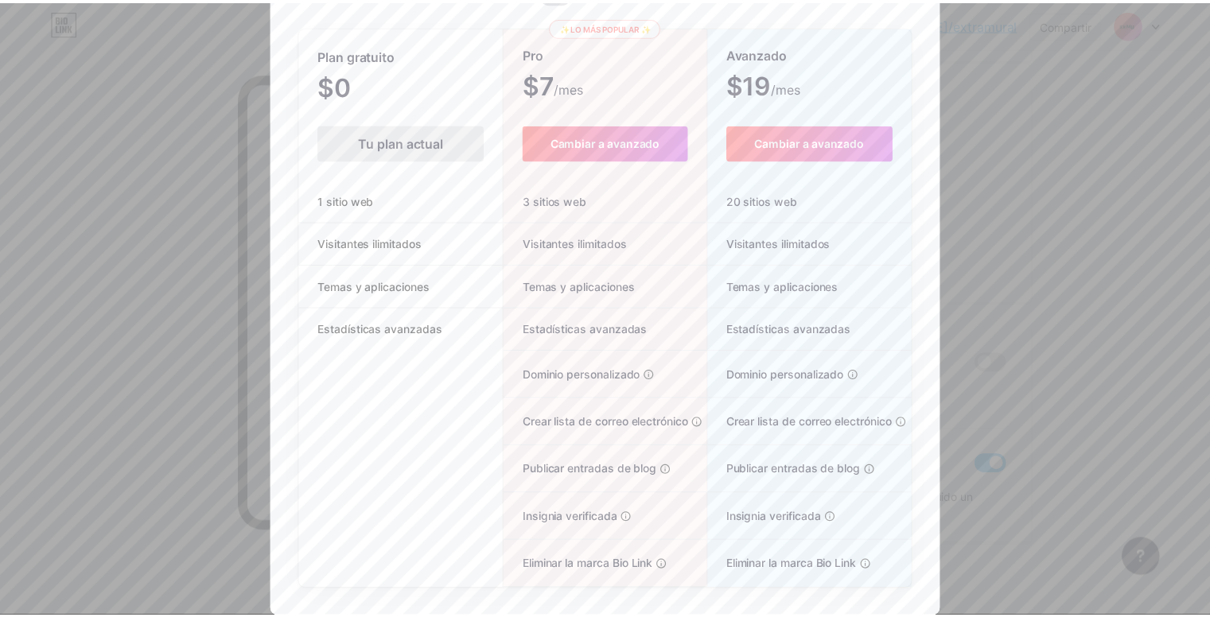
scroll to position [145, 0]
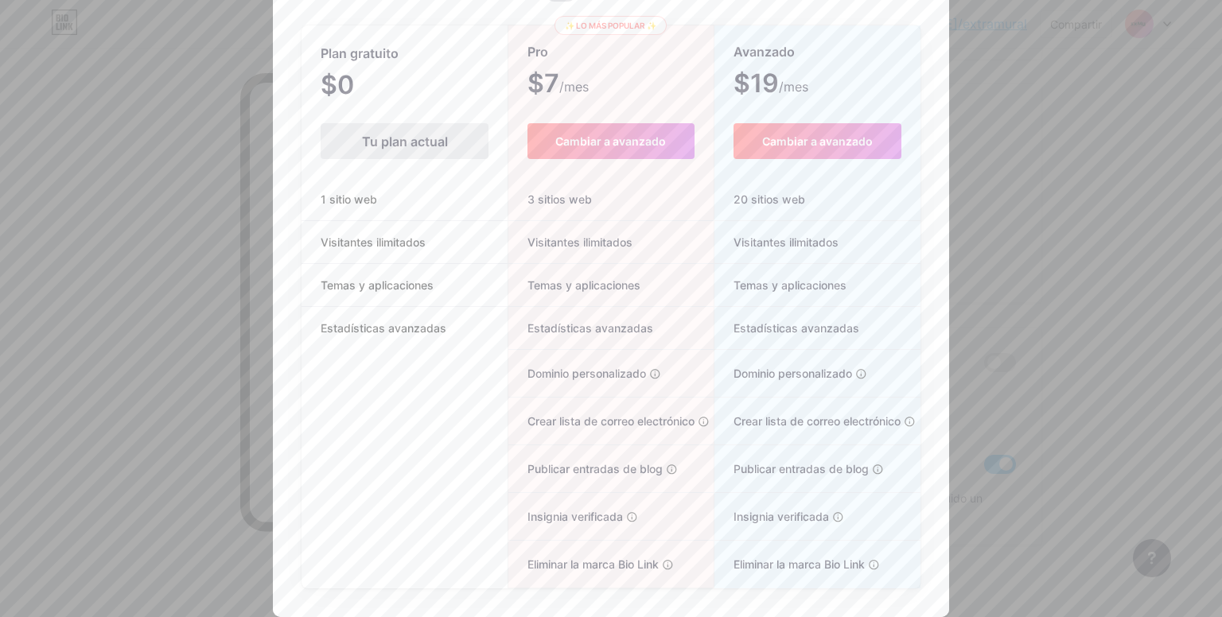
click at [1161, 395] on div at bounding box center [611, 168] width 1222 height 617
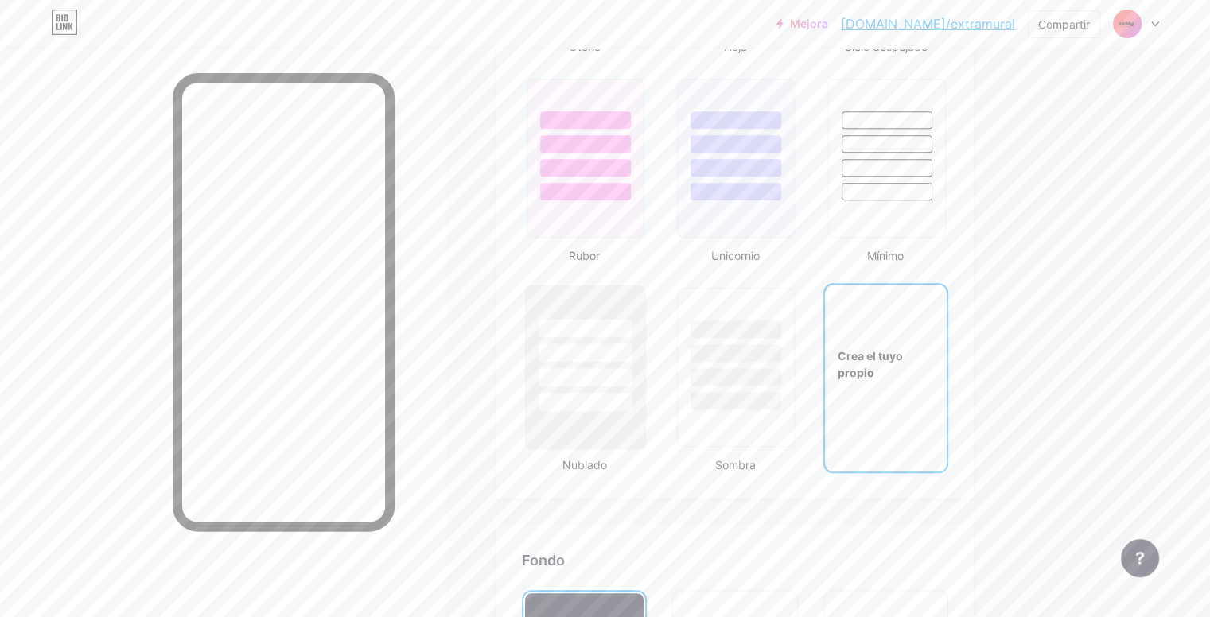
scroll to position [1652, 0]
click at [628, 372] on div at bounding box center [584, 376] width 93 height 18
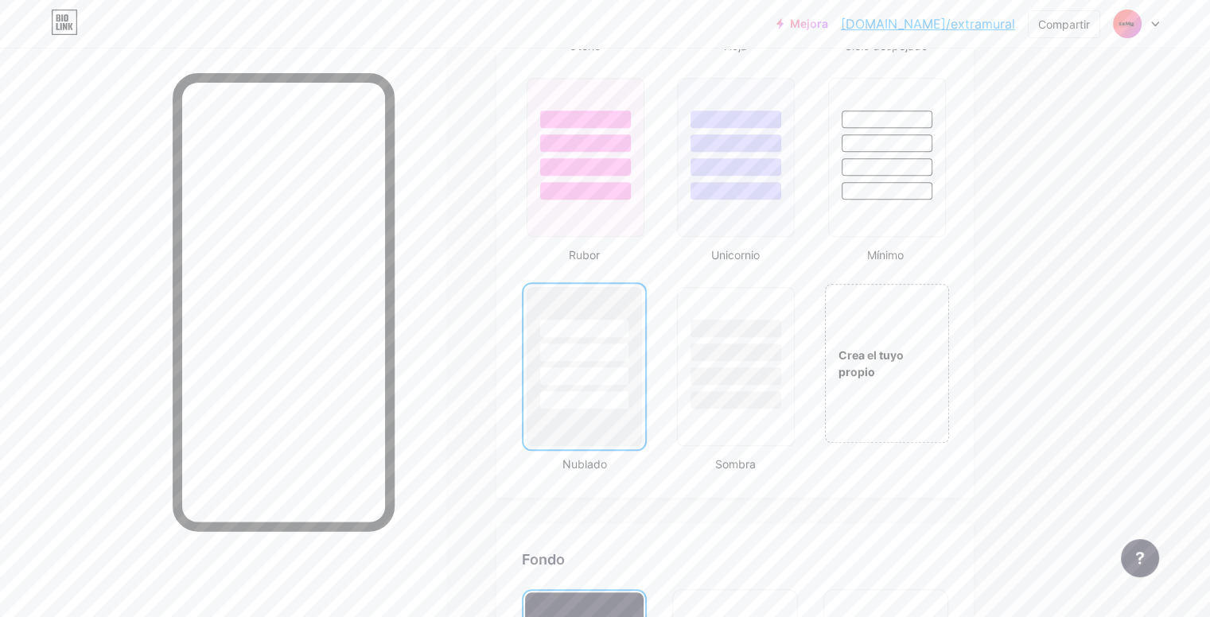
click at [628, 372] on div at bounding box center [584, 375] width 88 height 17
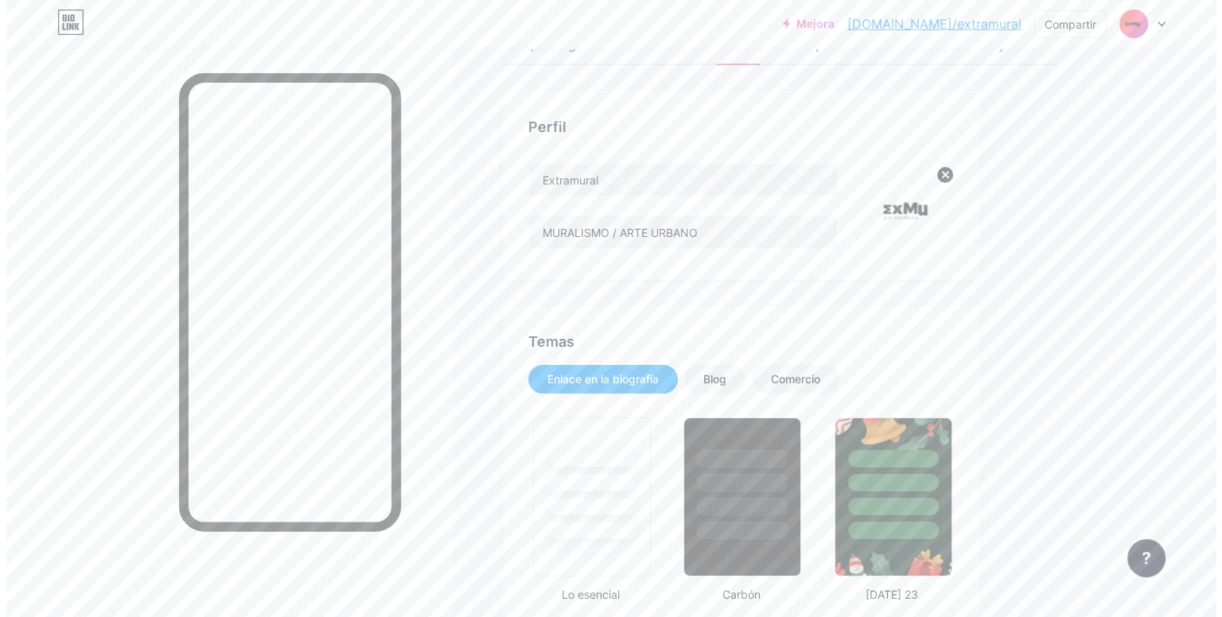
scroll to position [0, 0]
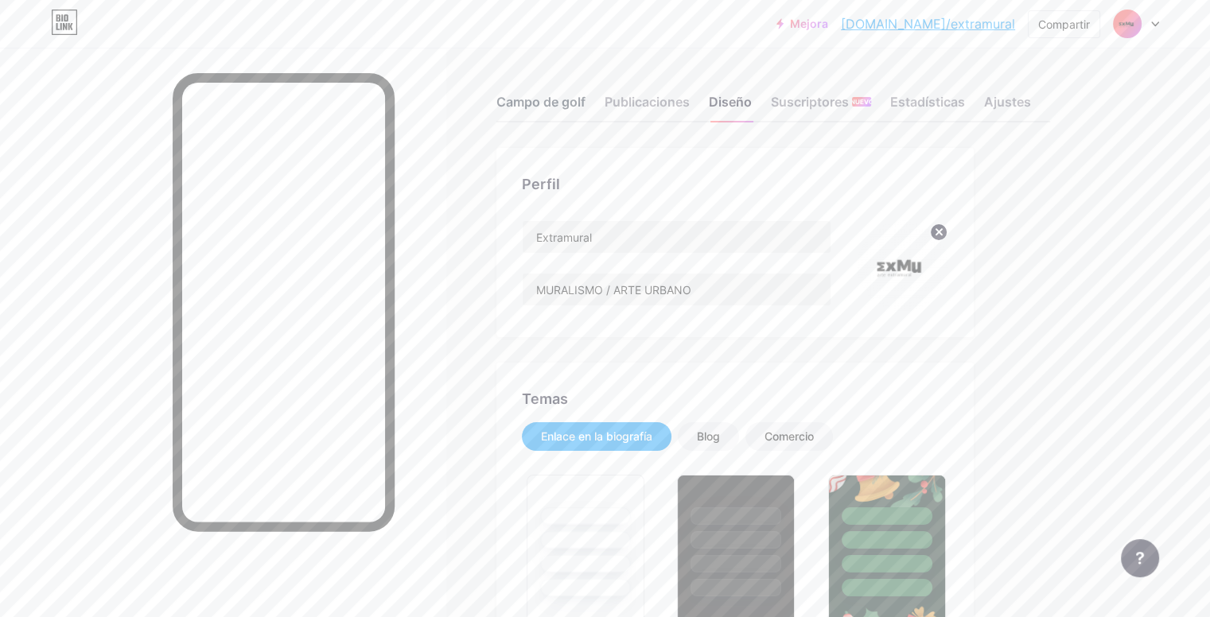
click at [585, 98] on font "Campo de golf" at bounding box center [540, 102] width 89 height 16
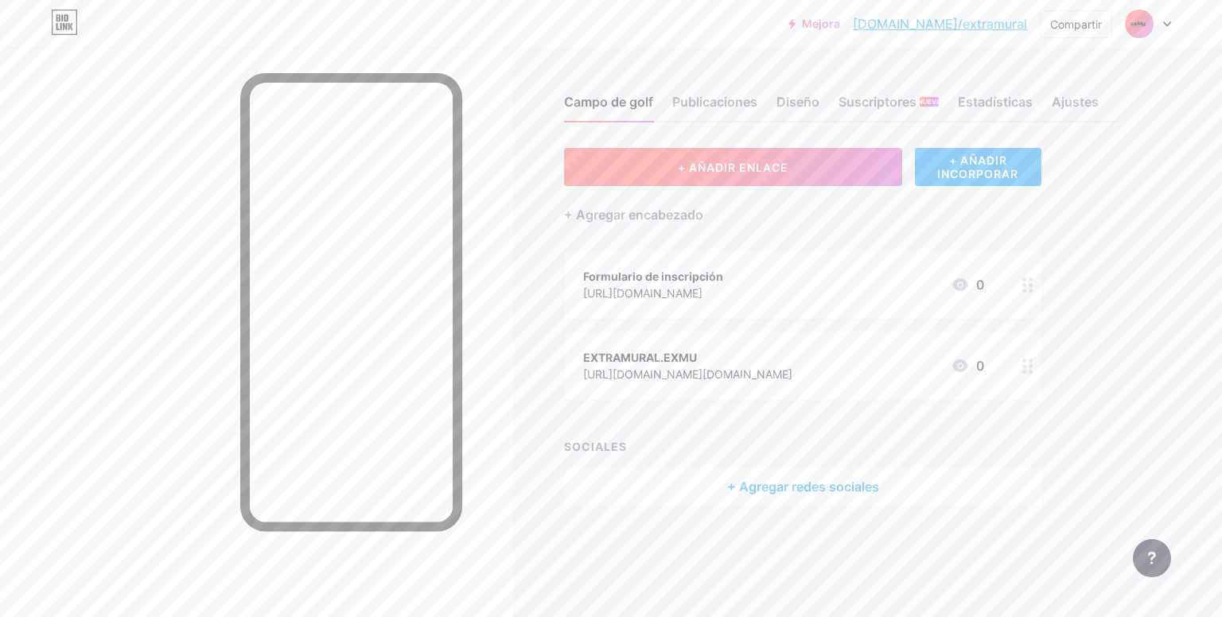
click at [756, 173] on button "+ AÑADIR ENLACE" at bounding box center [733, 167] width 338 height 38
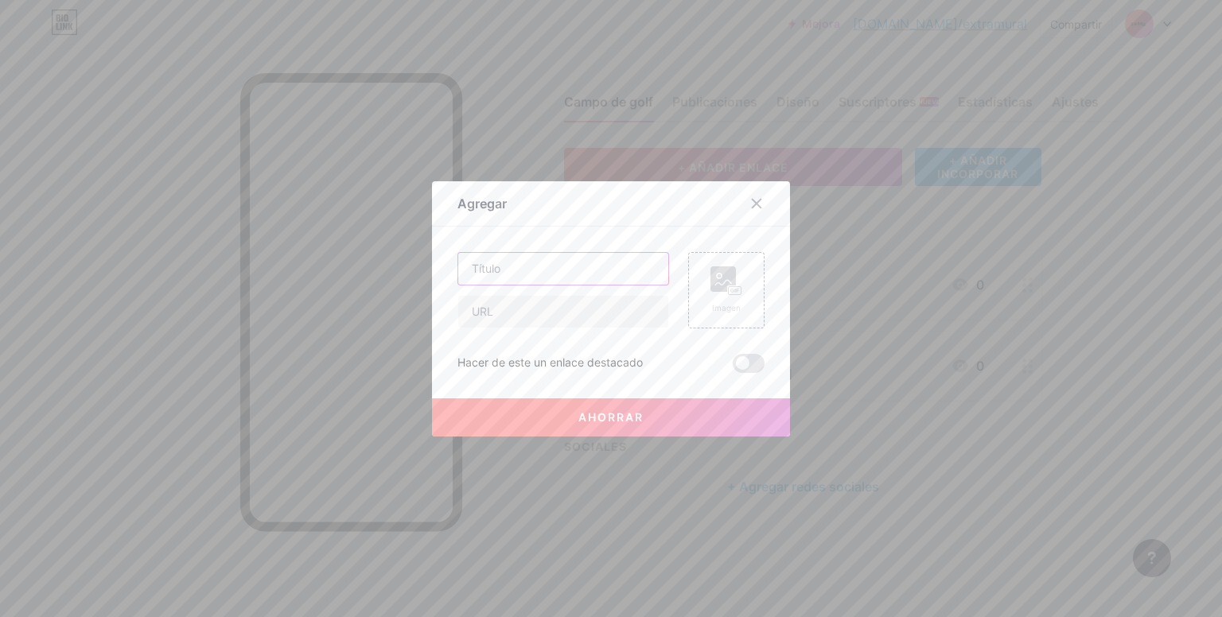
click at [614, 262] on input "text" at bounding box center [563, 269] width 210 height 32
type input "EXTRAMURAL PODCAST"
click at [569, 324] on input "text" at bounding box center [563, 312] width 210 height 32
paste input "[URL][DOMAIN_NAME]"
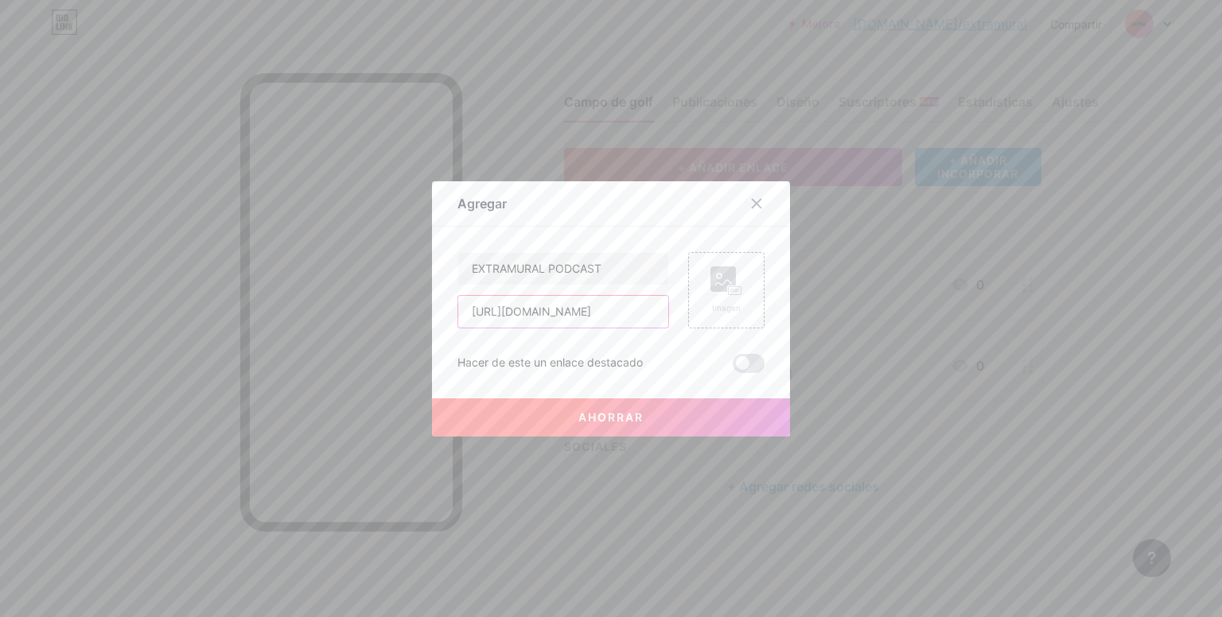
type input "[URL][DOMAIN_NAME]"
click at [590, 416] on font "Ahorrar" at bounding box center [610, 417] width 65 height 14
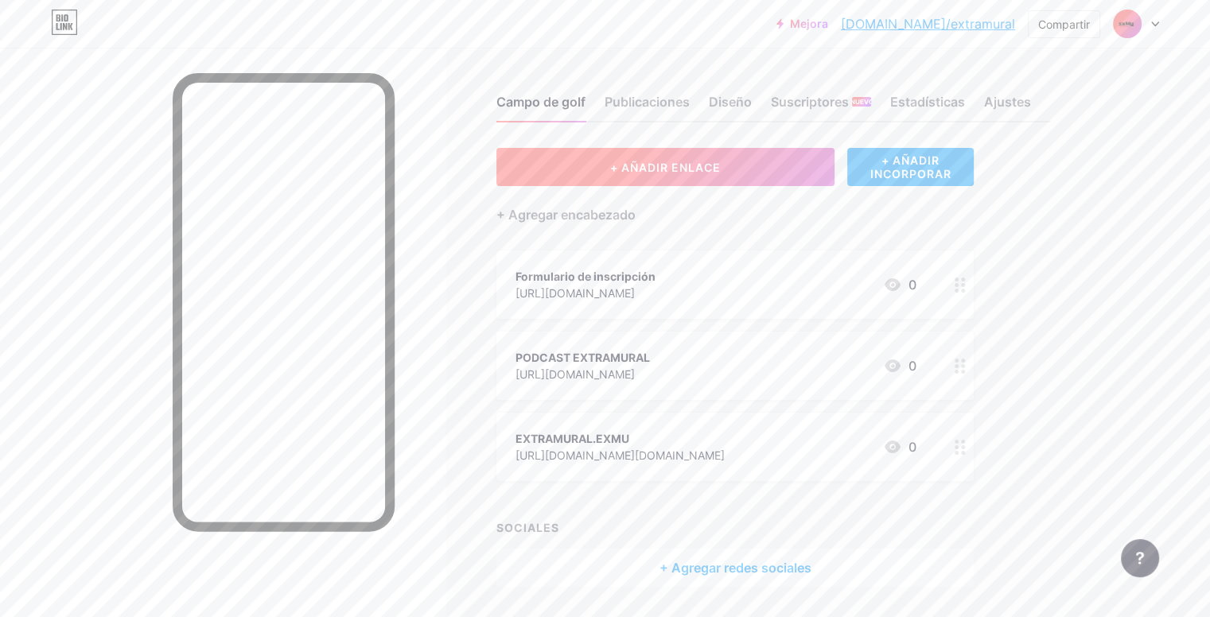
click at [684, 173] on button "+ AÑADIR ENLACE" at bounding box center [665, 167] width 338 height 38
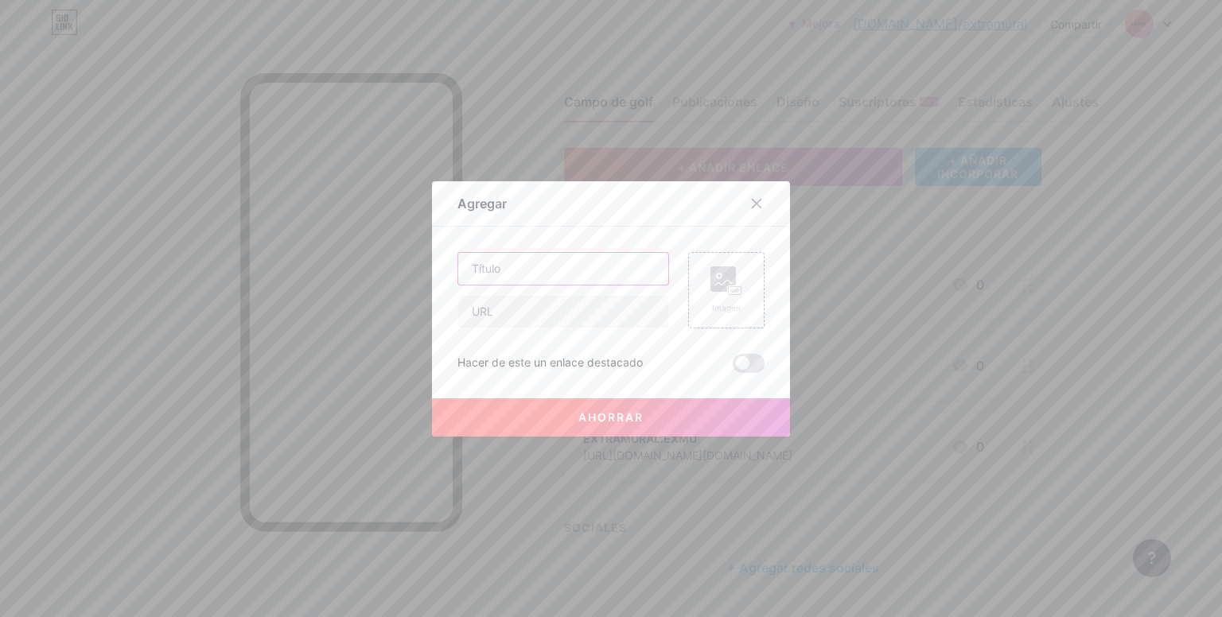
click at [584, 259] on input "text" at bounding box center [563, 269] width 210 height 32
type input "Museo Escolar HAG"
click at [535, 309] on input "text" at bounding box center [563, 312] width 210 height 32
paste input "[URL][DOMAIN_NAME]"
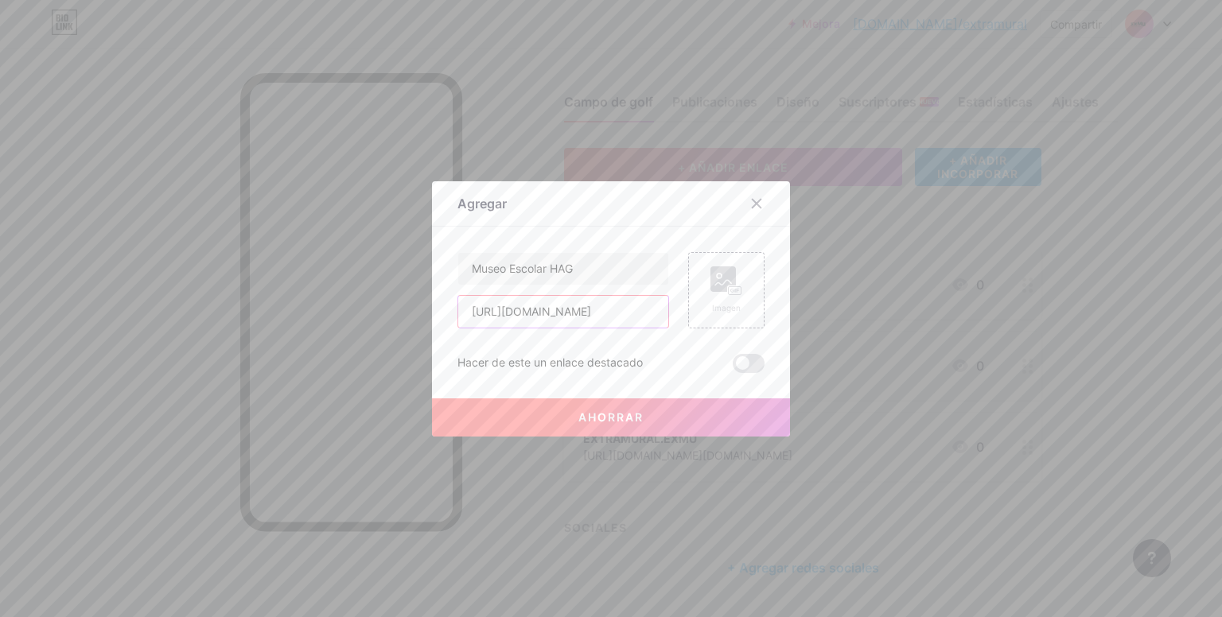
type input "[URL][DOMAIN_NAME]"
click at [657, 402] on button "Ahorrar" at bounding box center [611, 417] width 358 height 38
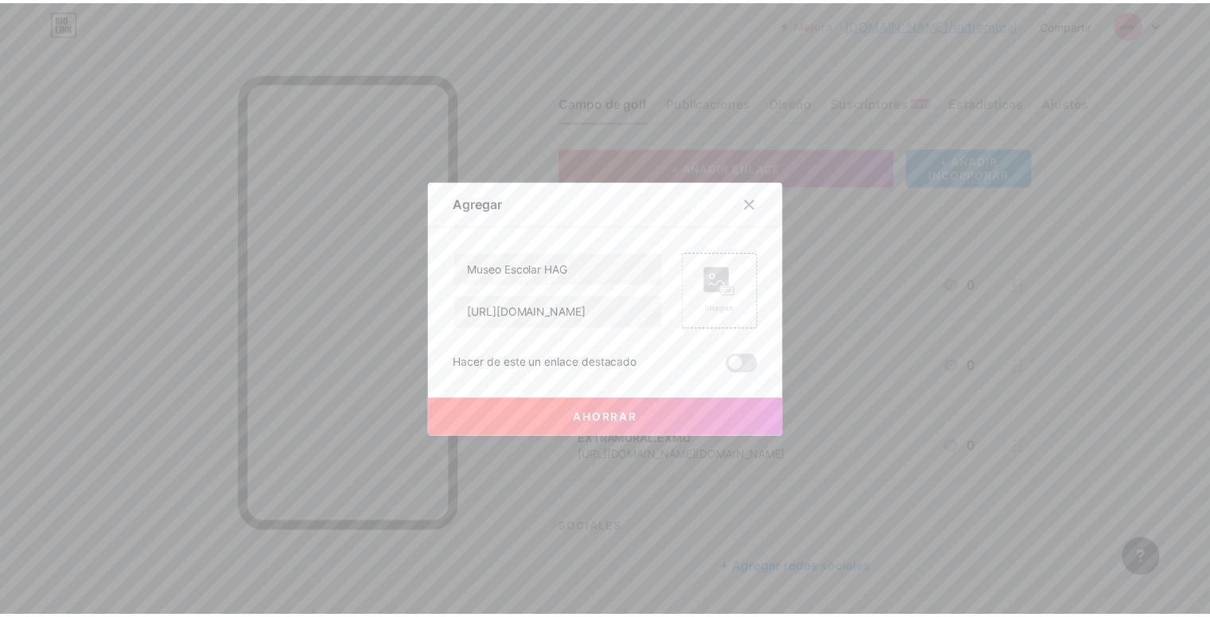
scroll to position [0, 0]
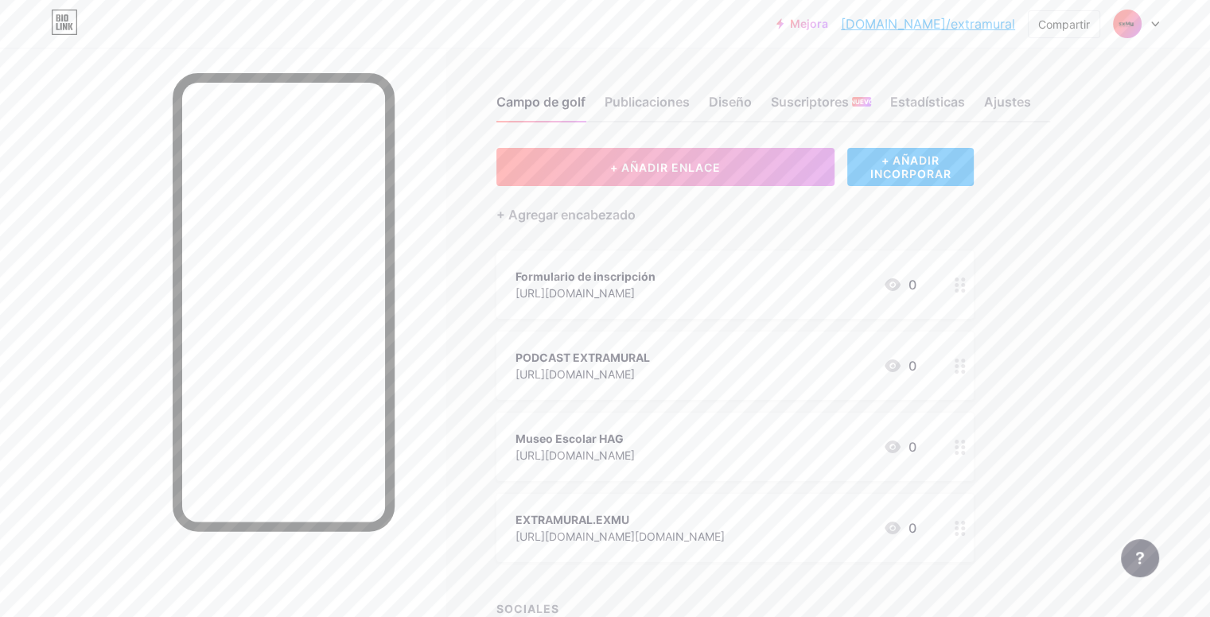
click at [1158, 22] on div "Mejora [DOMAIN_NAME]/extram... [DOMAIN_NAME]/extramural Compartir Cambiar de cu…" at bounding box center [605, 24] width 1210 height 29
click at [1155, 21] on icon at bounding box center [1155, 24] width 8 height 6
click at [1189, 201] on div "Mejora [DOMAIN_NAME]/extram... [DOMAIN_NAME]/extramural Compartir Cambiar de cu…" at bounding box center [605, 374] width 1210 height 748
